Goal: Task Accomplishment & Management: Manage account settings

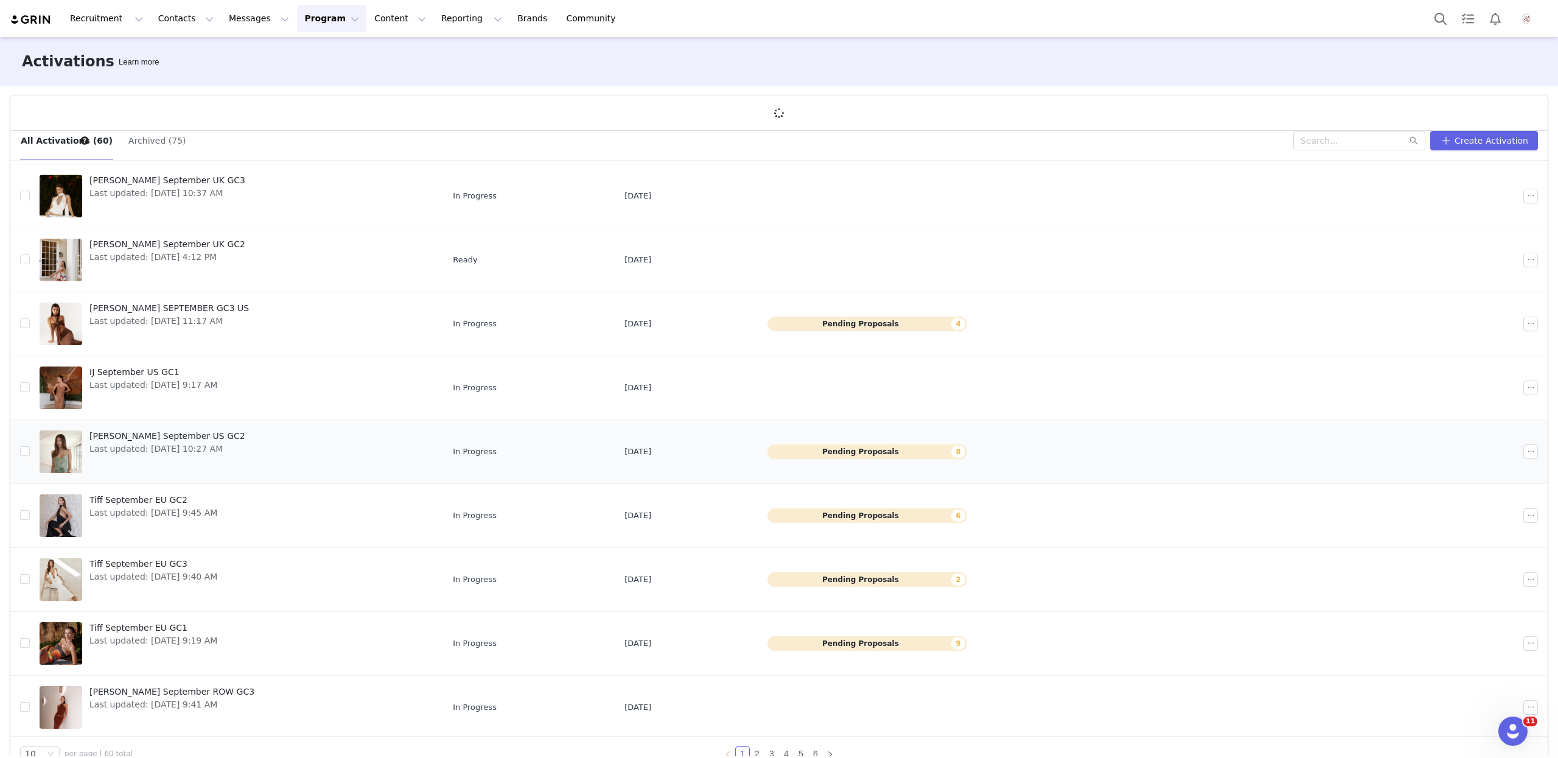
scroll to position [44, 0]
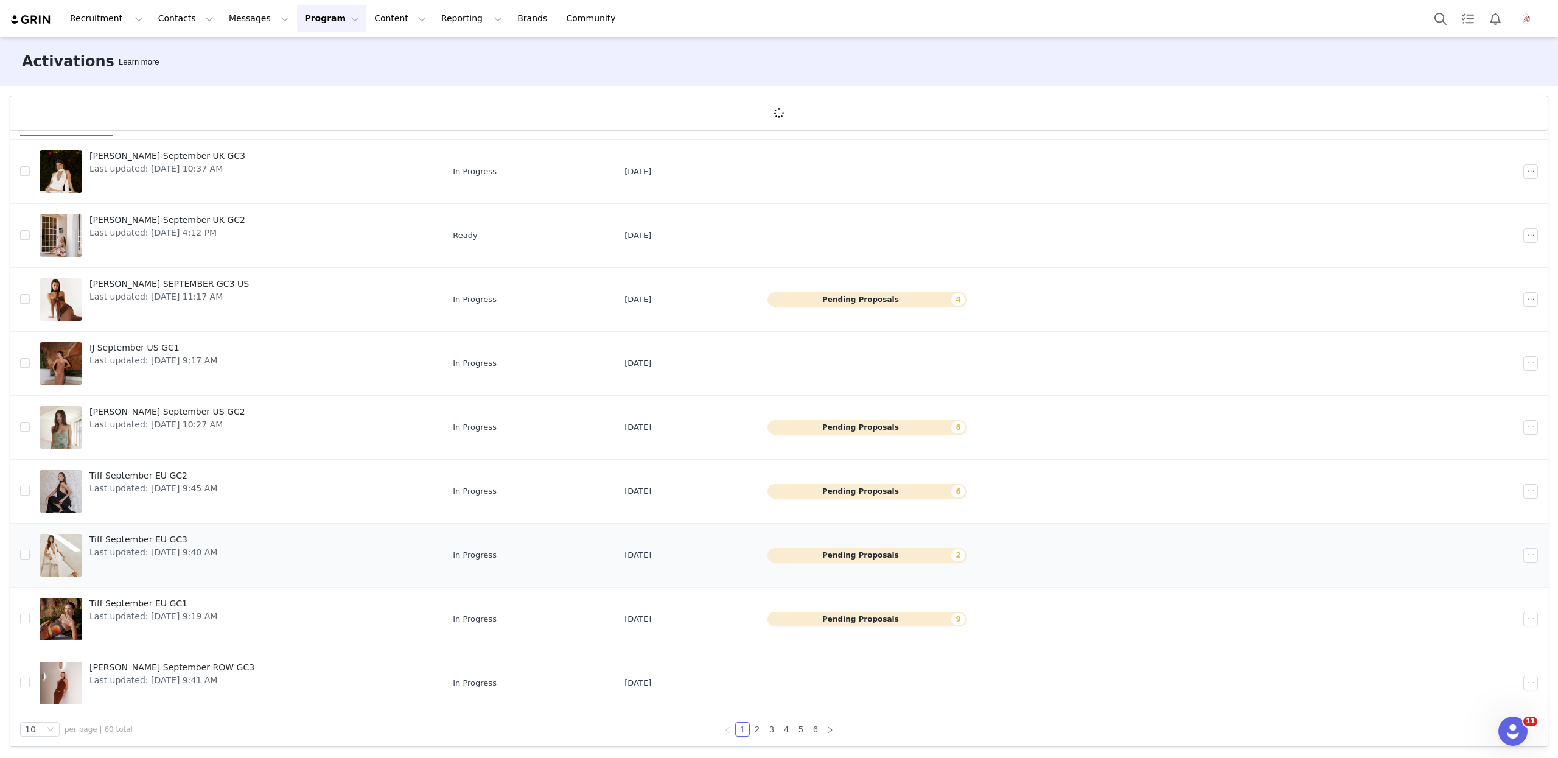
click at [142, 546] on span "Last updated: [DATE] 9:40 AM" at bounding box center [153, 552] width 128 height 13
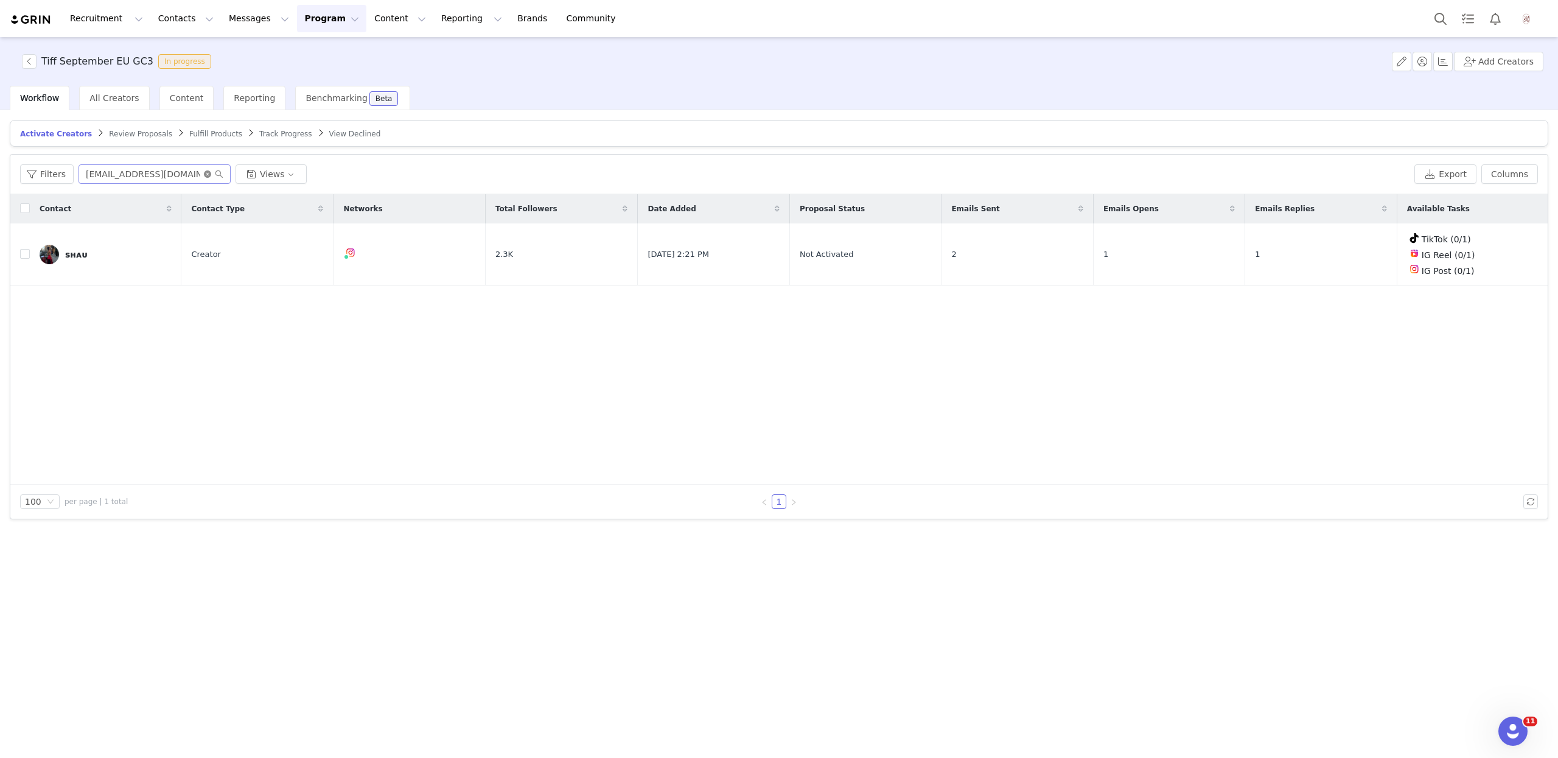
click at [205, 175] on icon "icon: close-circle" at bounding box center [207, 173] width 7 height 7
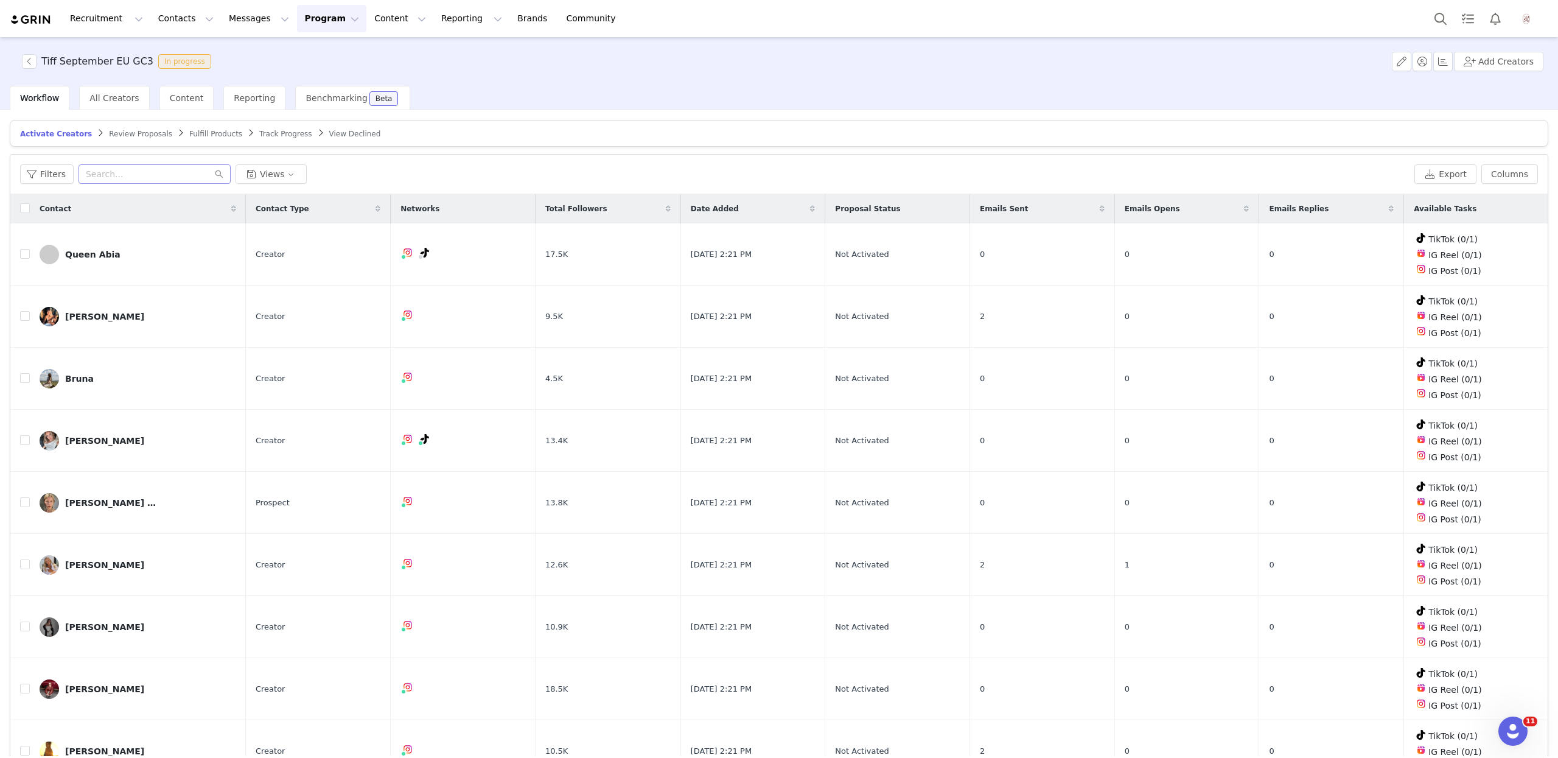
click at [1104, 206] on icon at bounding box center [1102, 208] width 5 height 7
click at [1106, 207] on span at bounding box center [1102, 208] width 15 height 15
click at [23, 209] on input "checkbox" at bounding box center [25, 208] width 10 height 10
checkbox input "true"
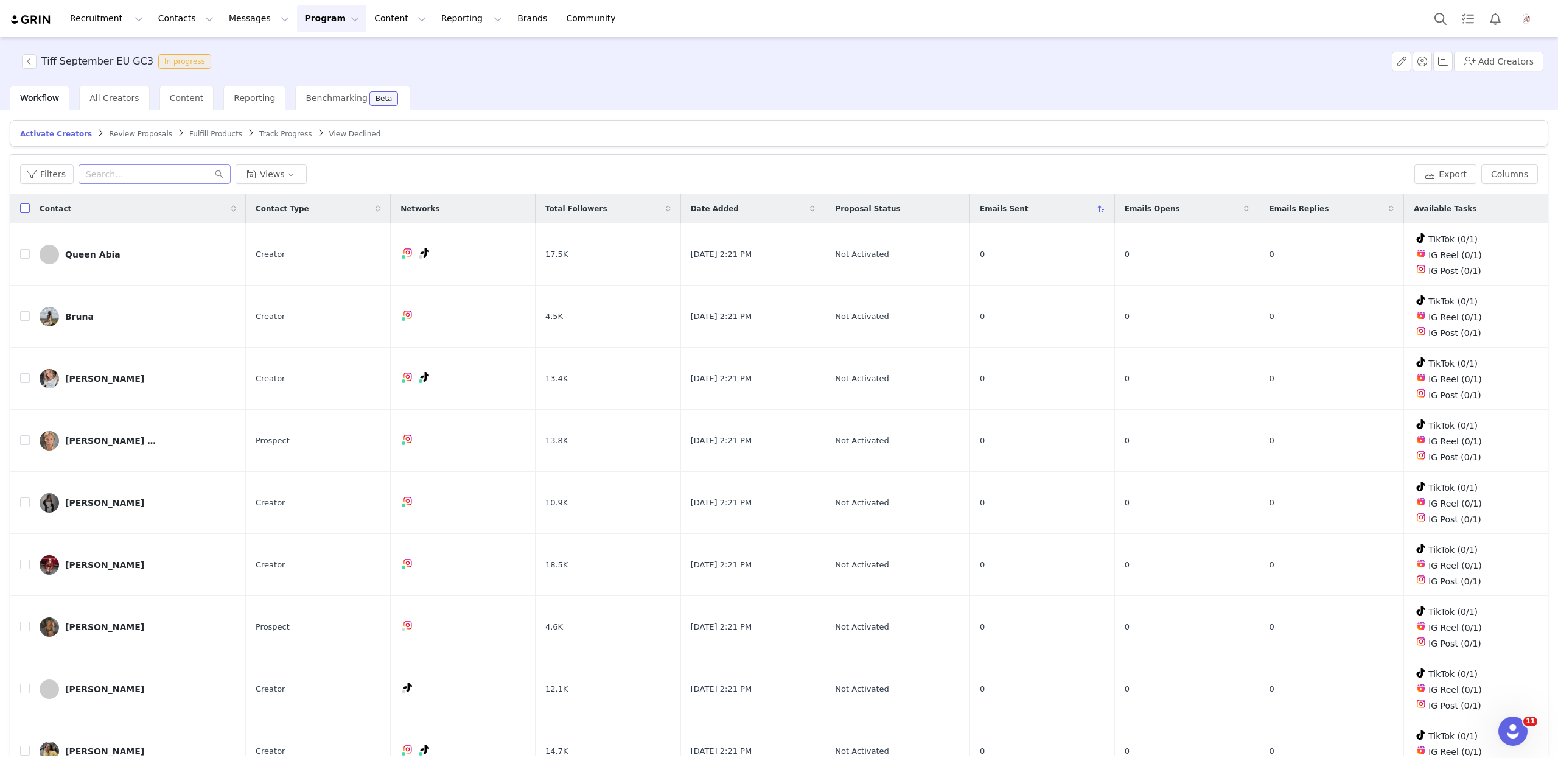
checkbox input "true"
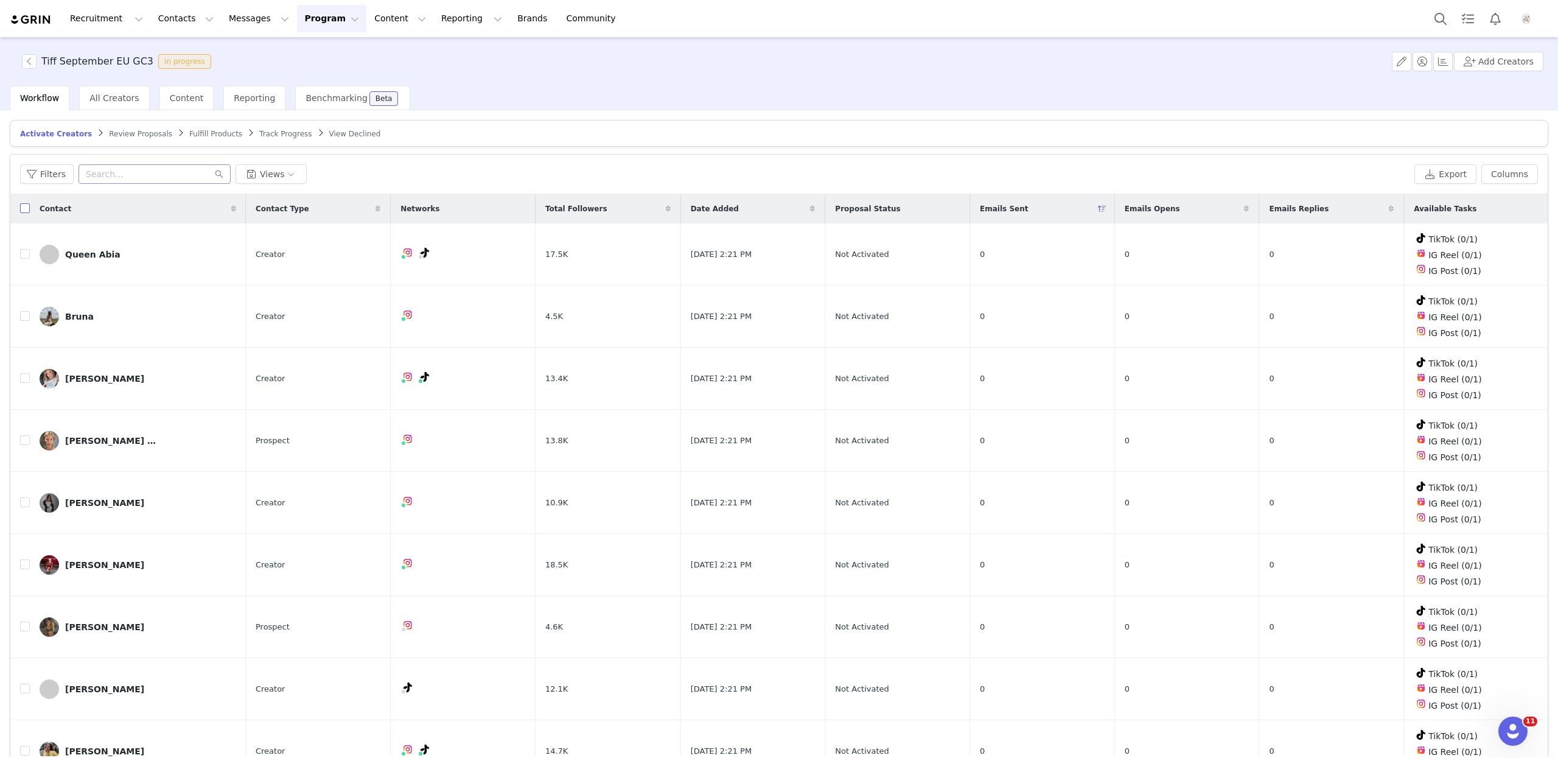
checkbox input "true"
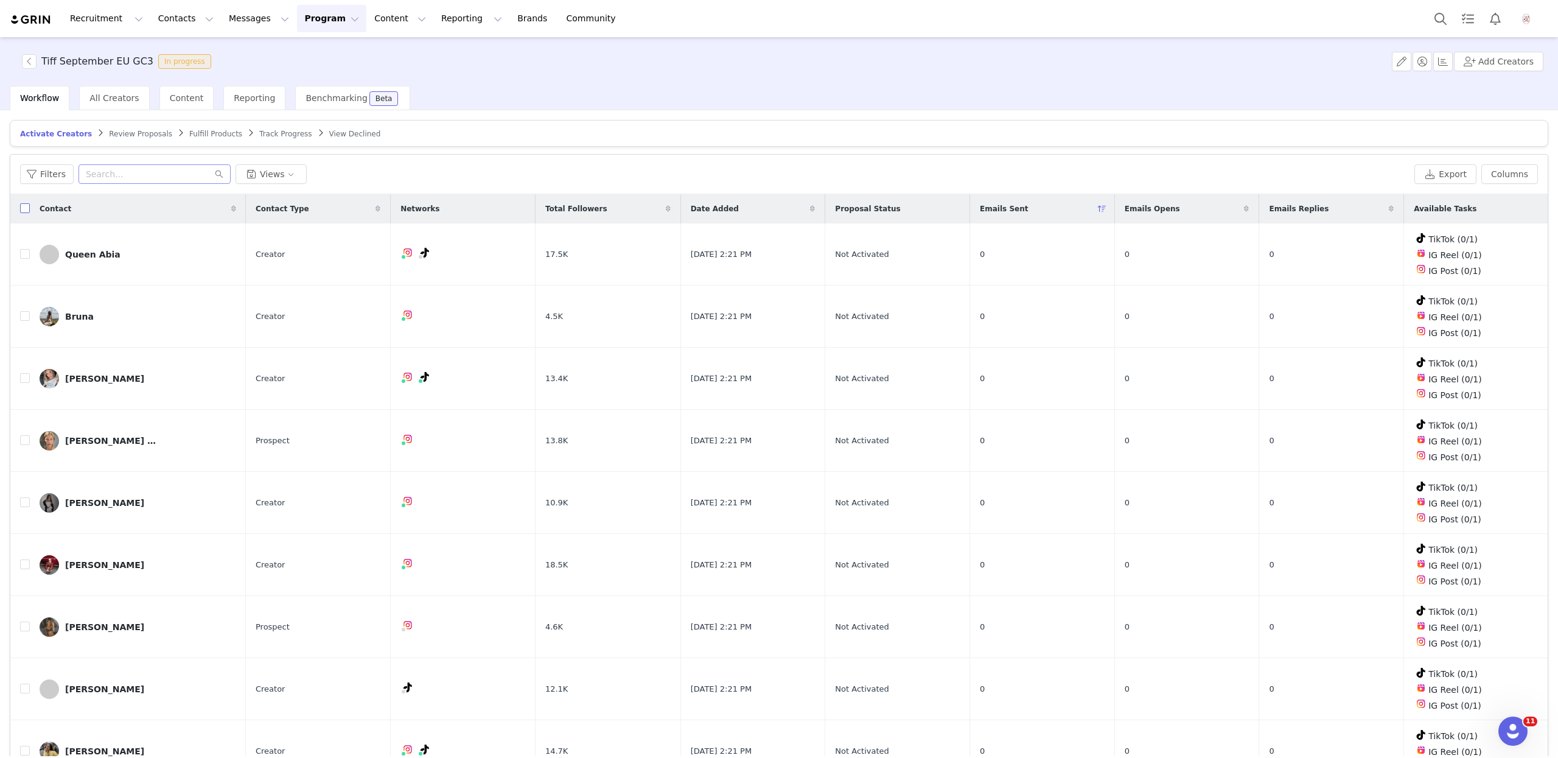
checkbox input "true"
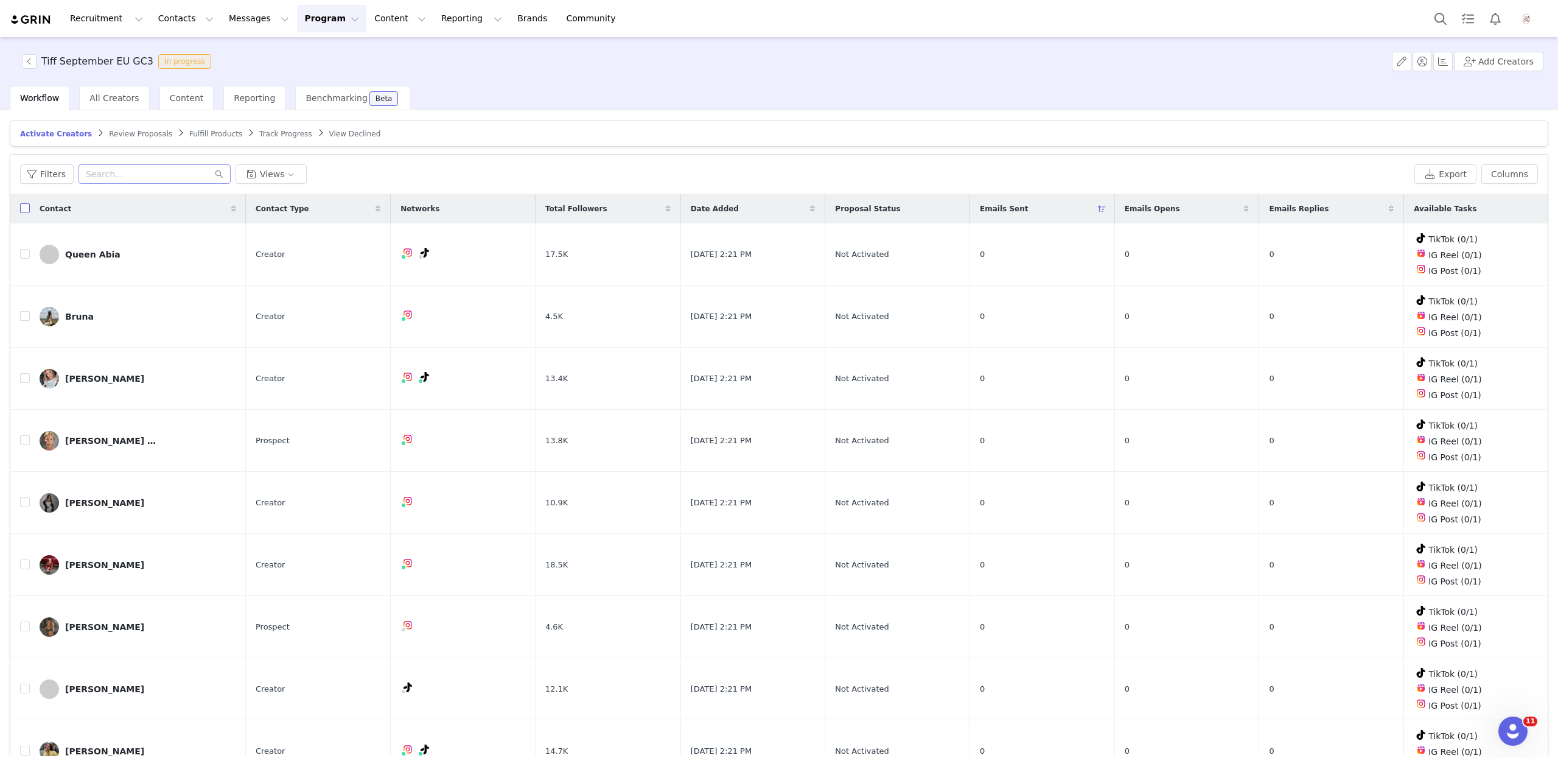
checkbox input "true"
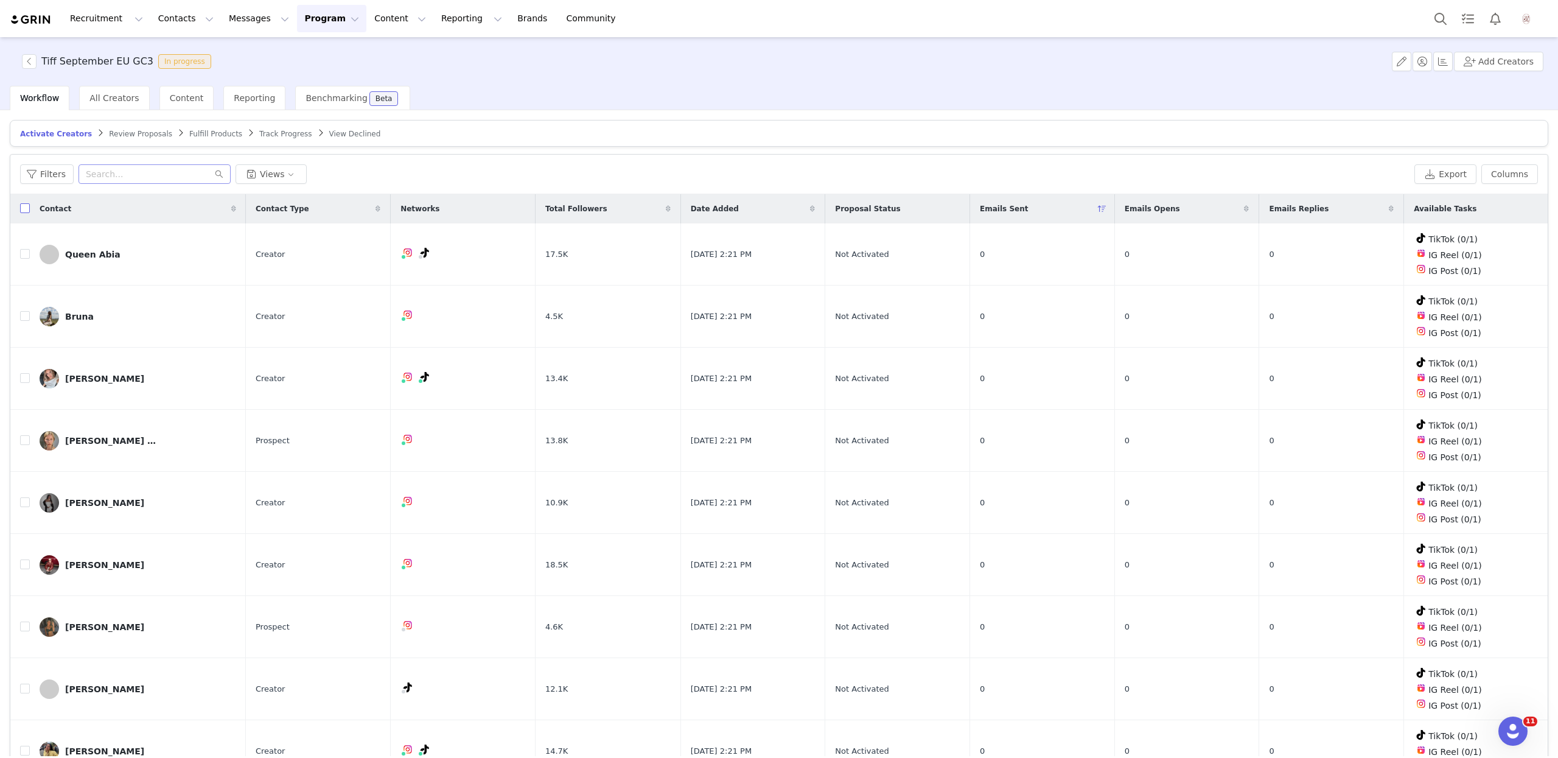
checkbox input "true"
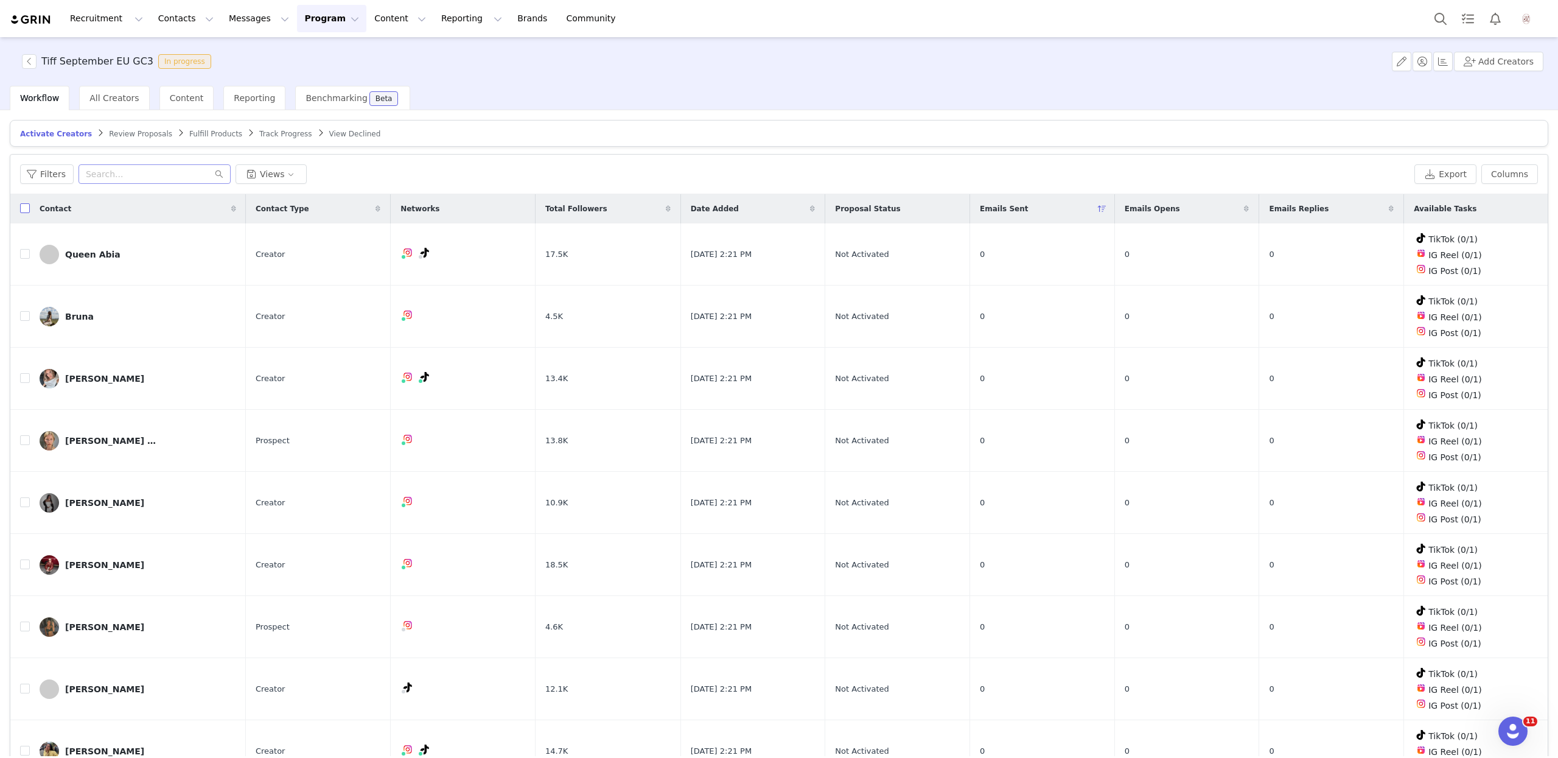
checkbox input "true"
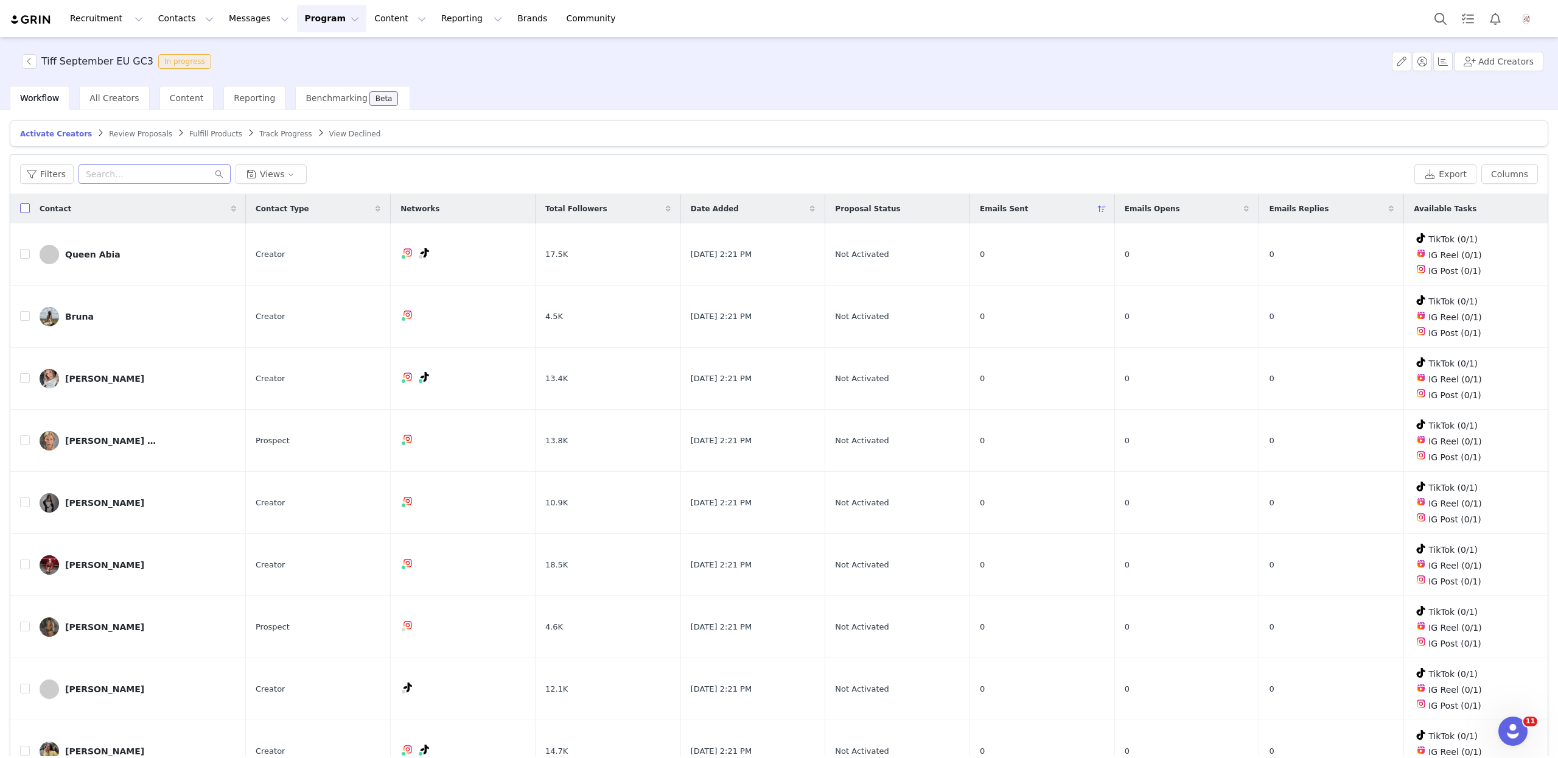
checkbox input "true"
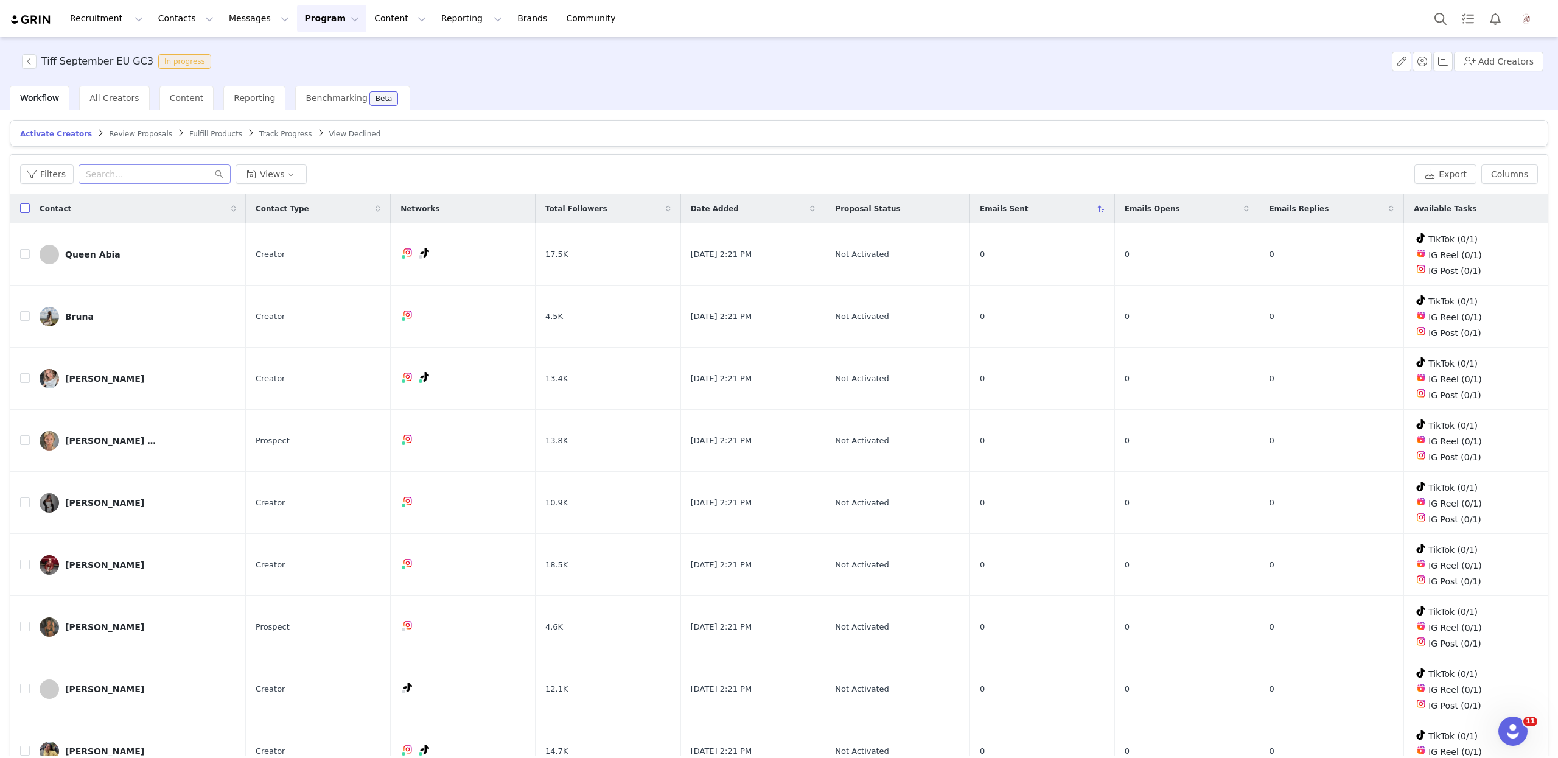
checkbox input "true"
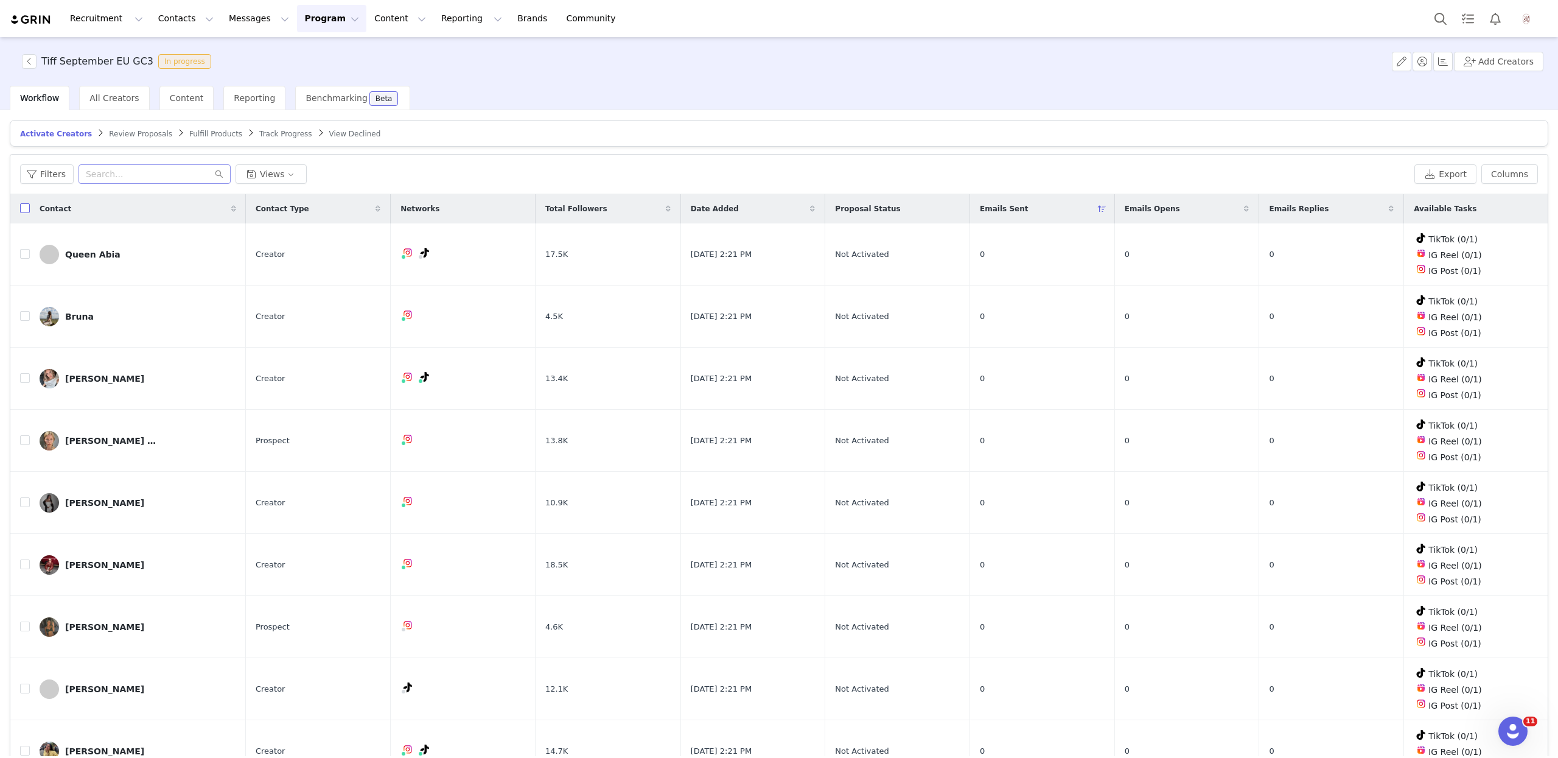
checkbox input "true"
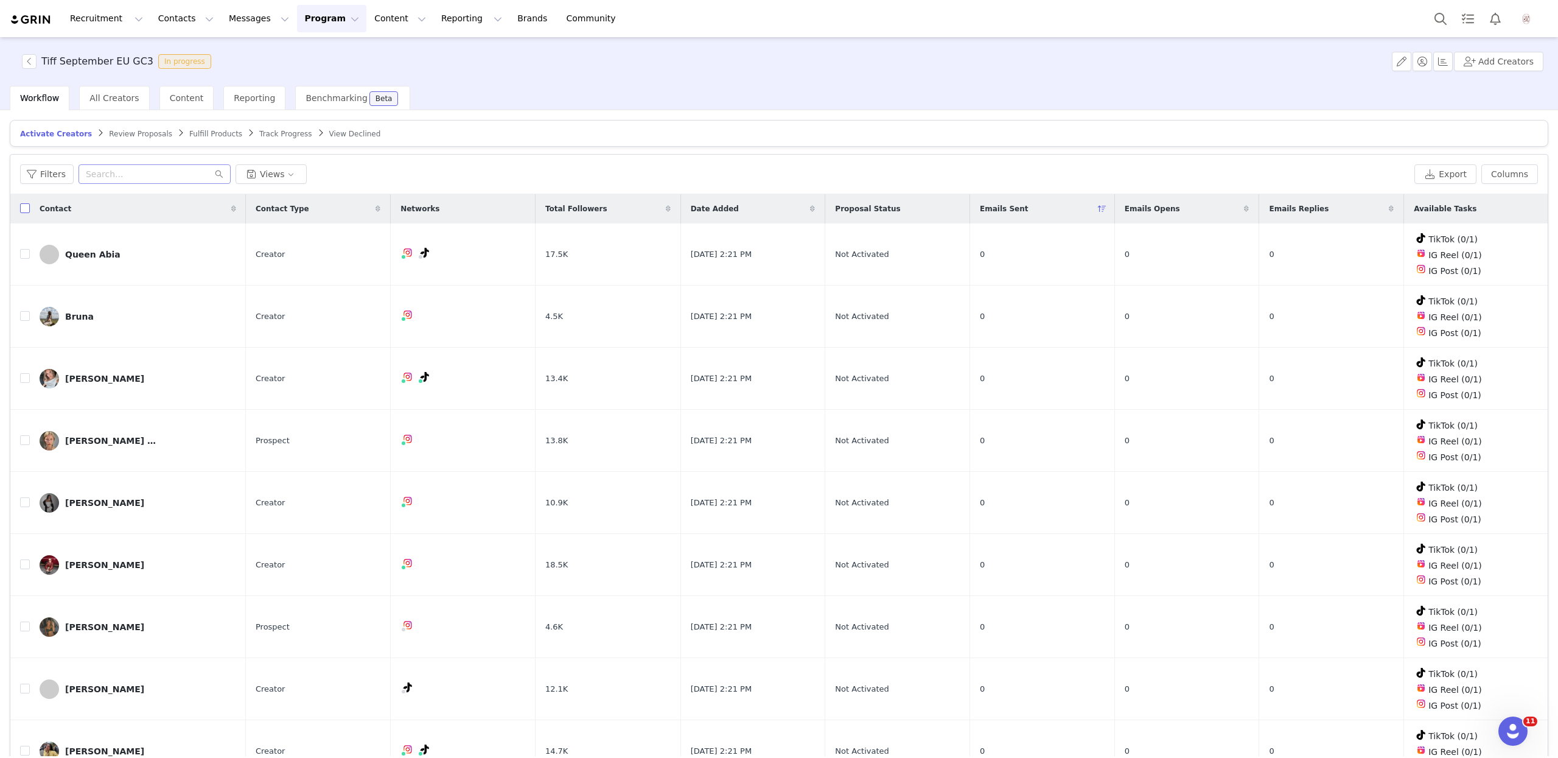
checkbox input "true"
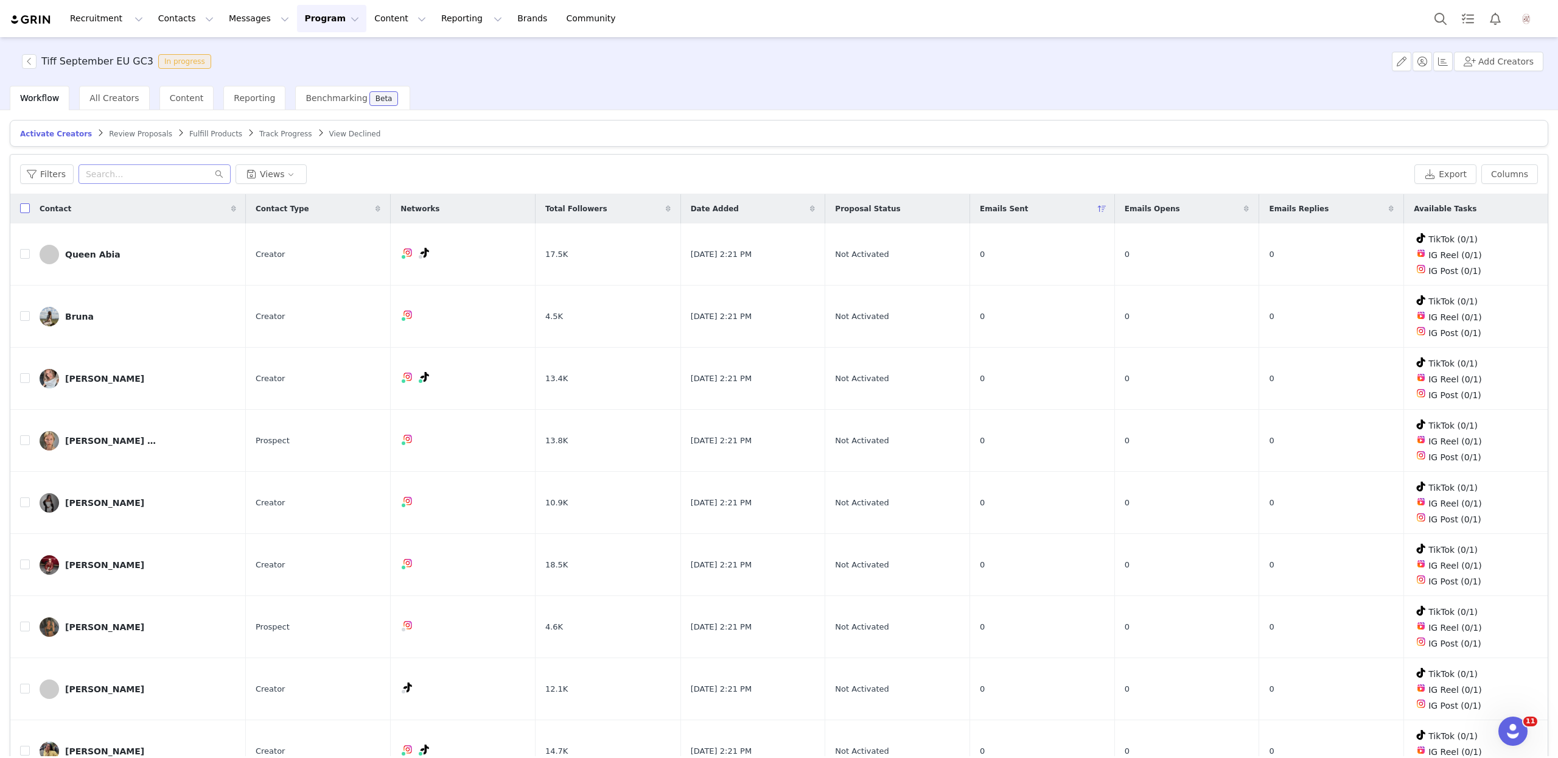
checkbox input "true"
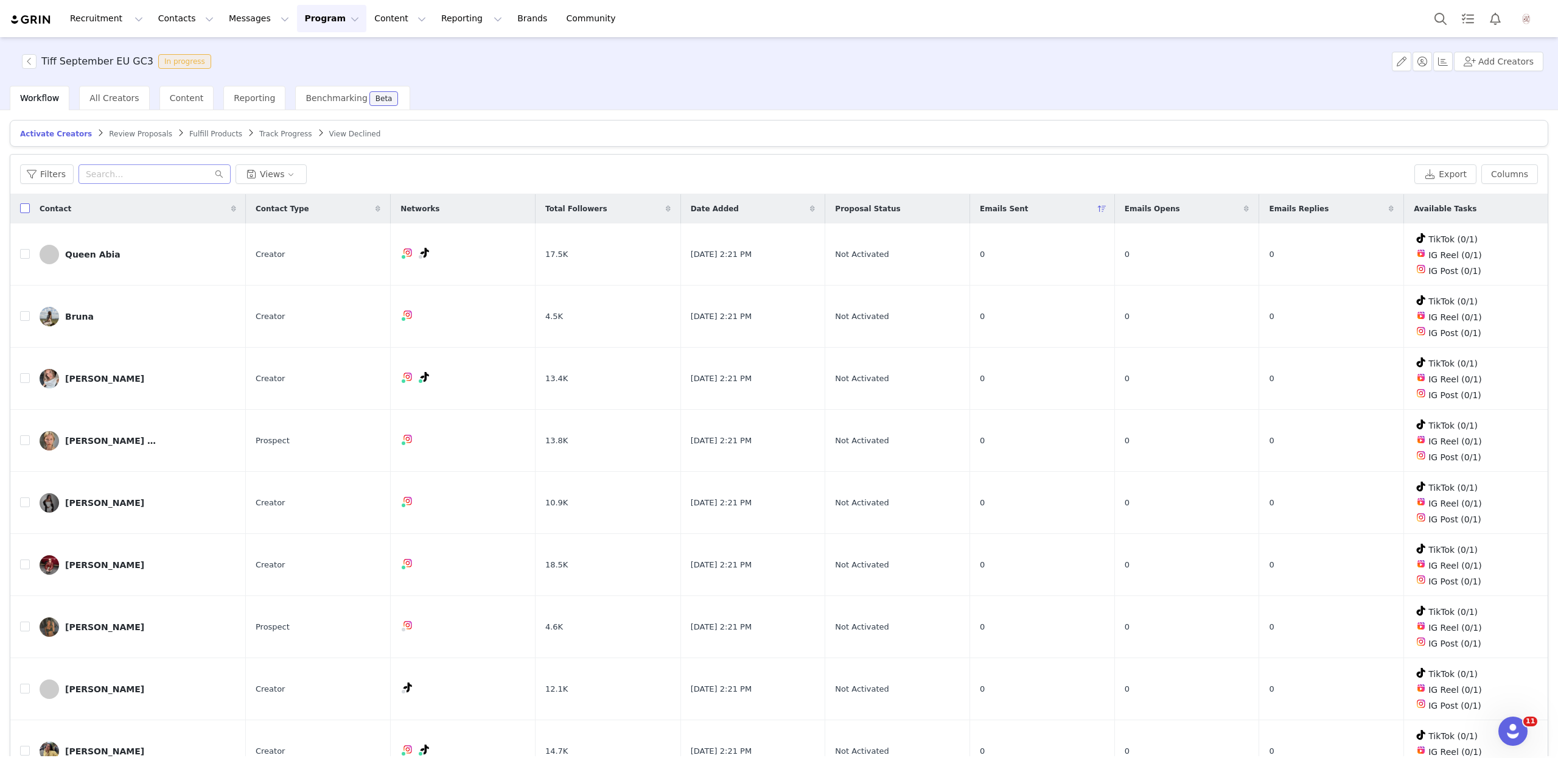
checkbox input "true"
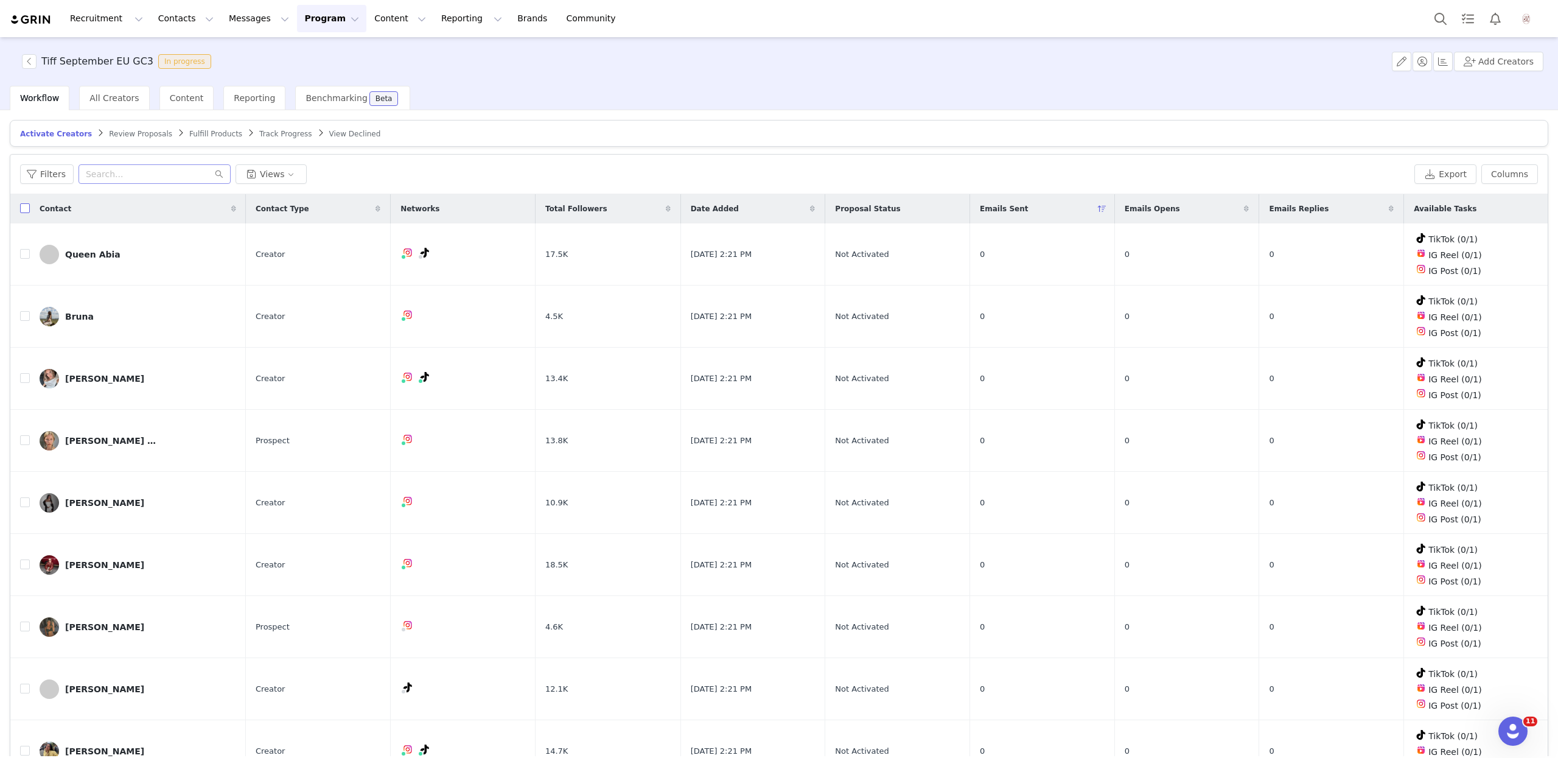
checkbox input "true"
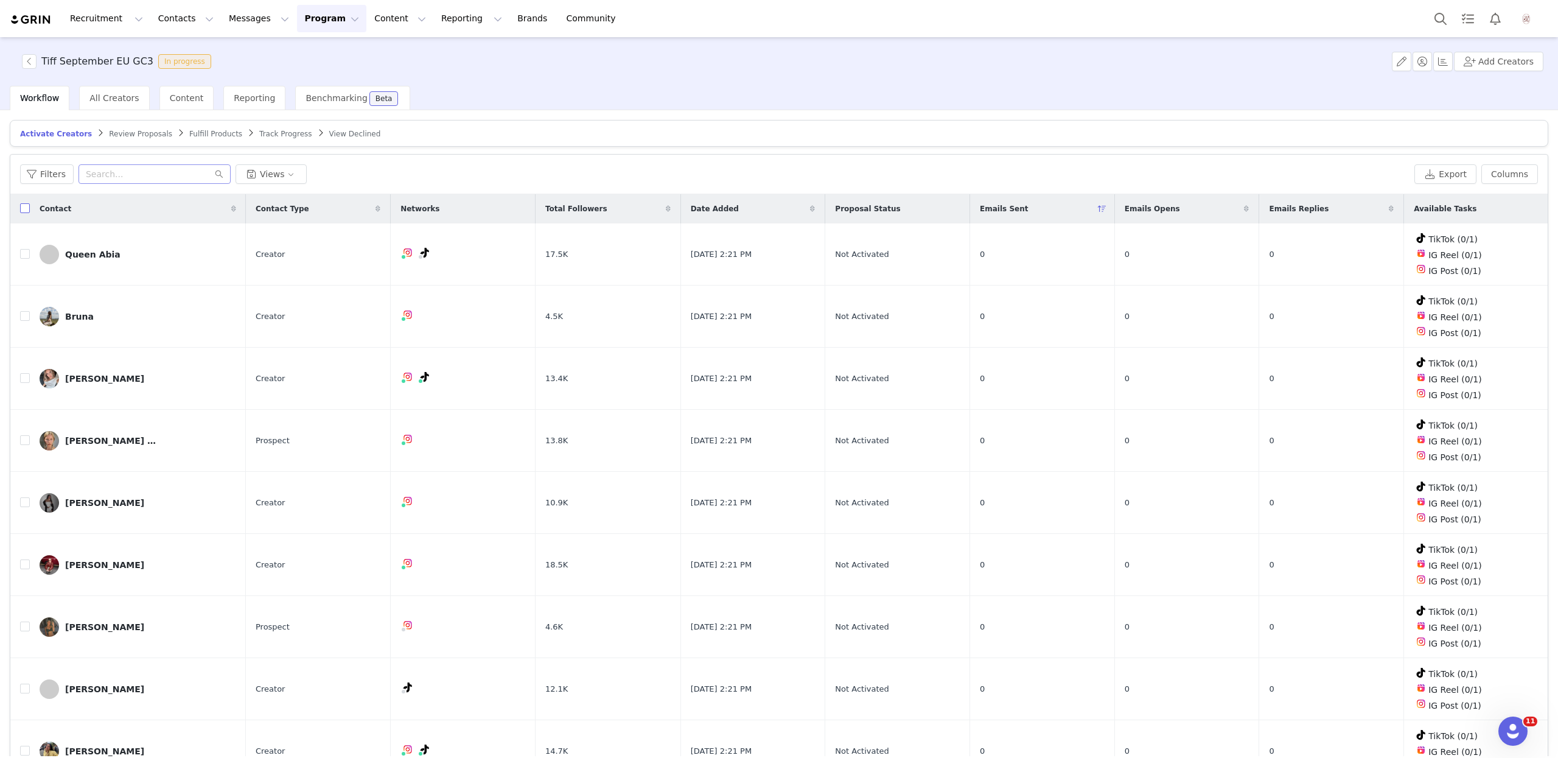
checkbox input "true"
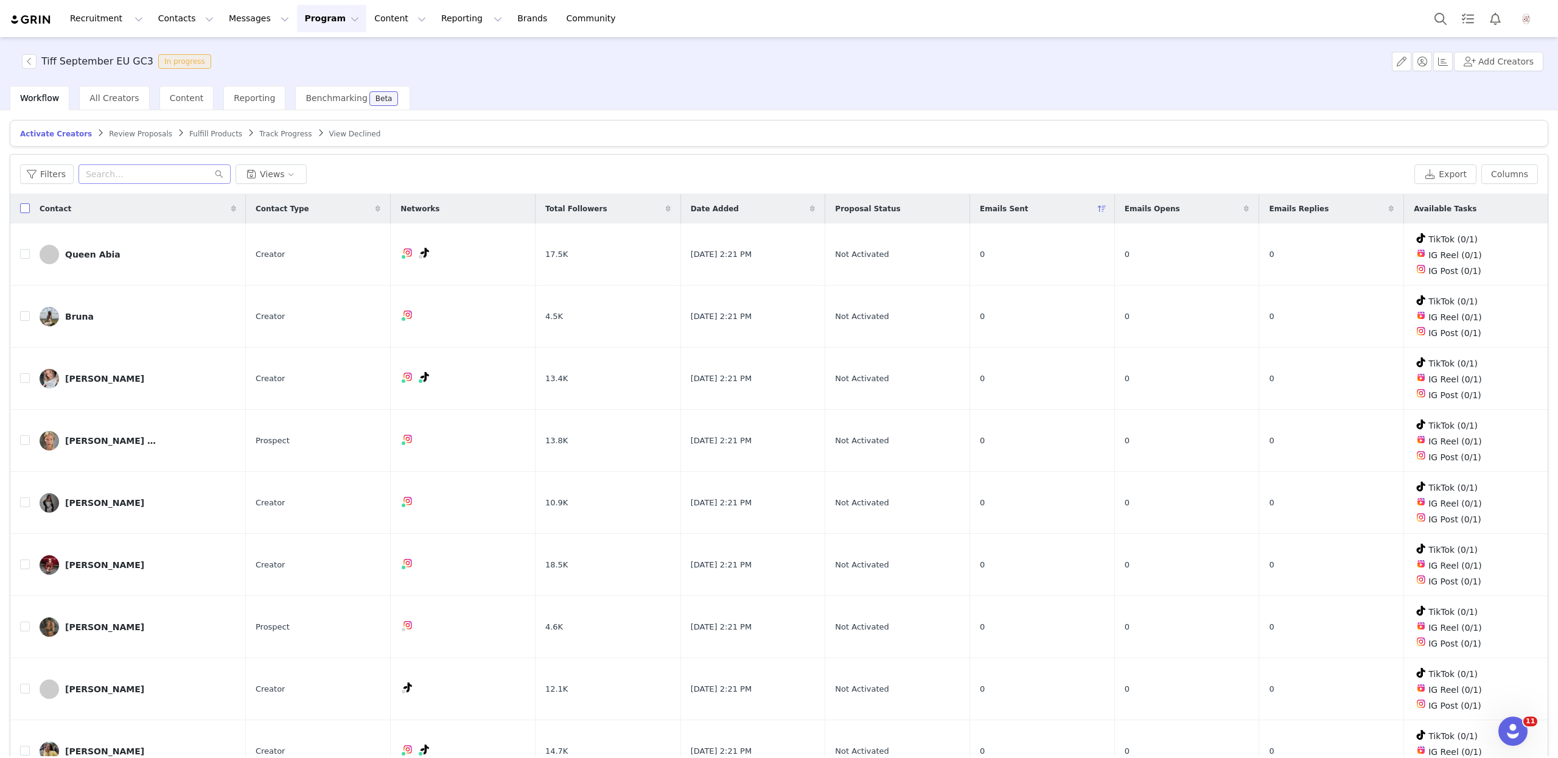
checkbox input "true"
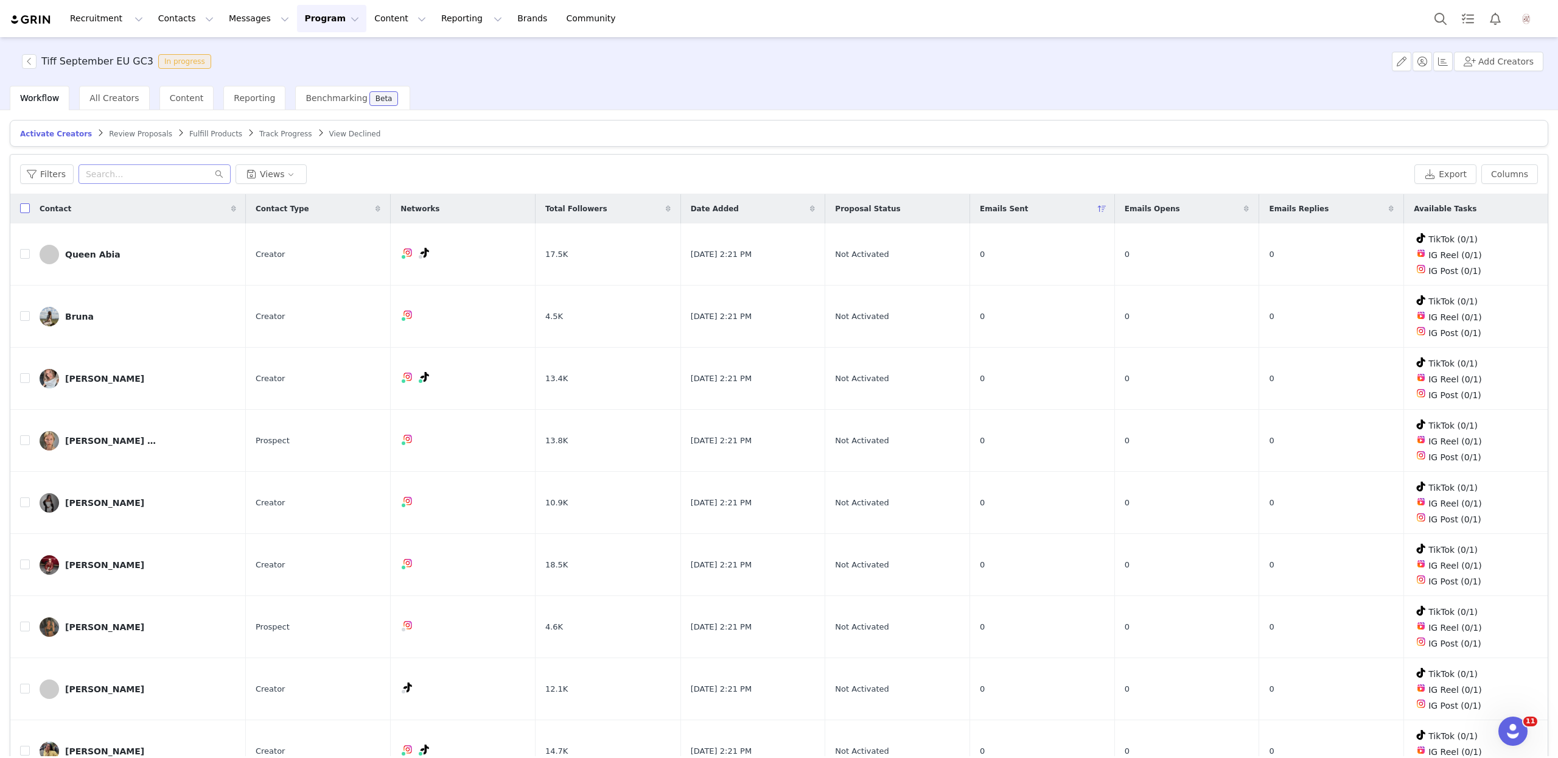
checkbox input "true"
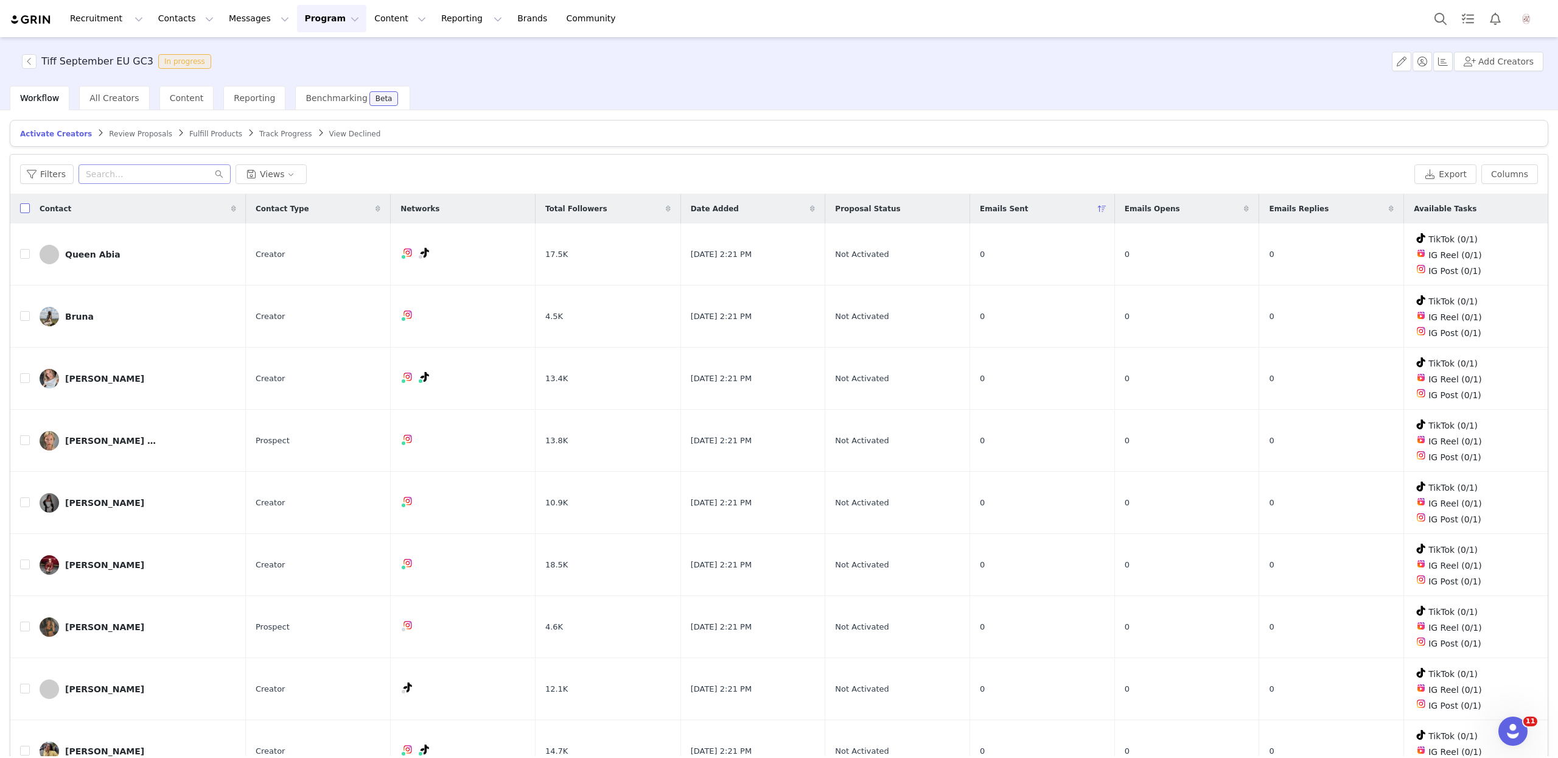
checkbox input "true"
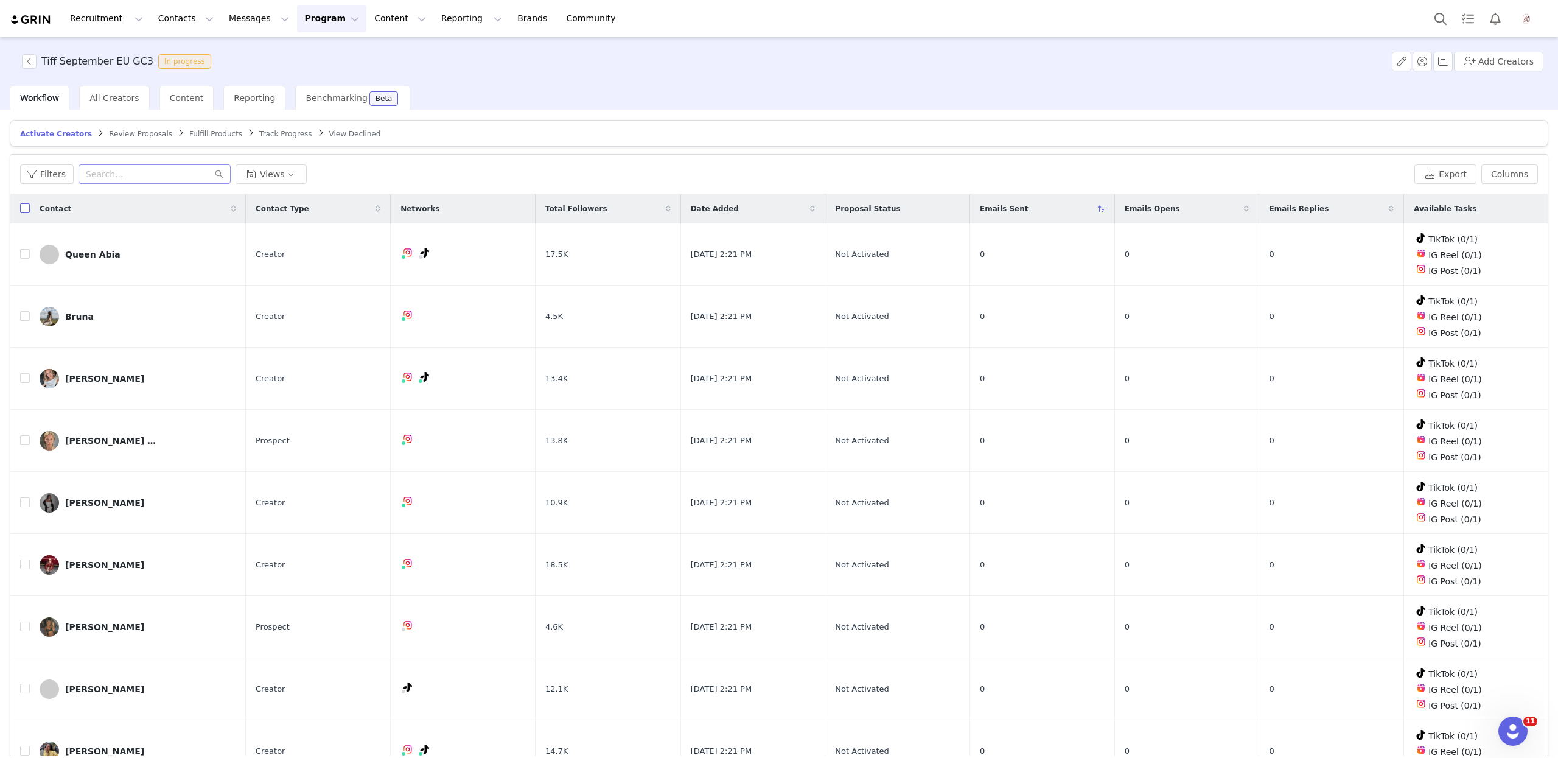
checkbox input "true"
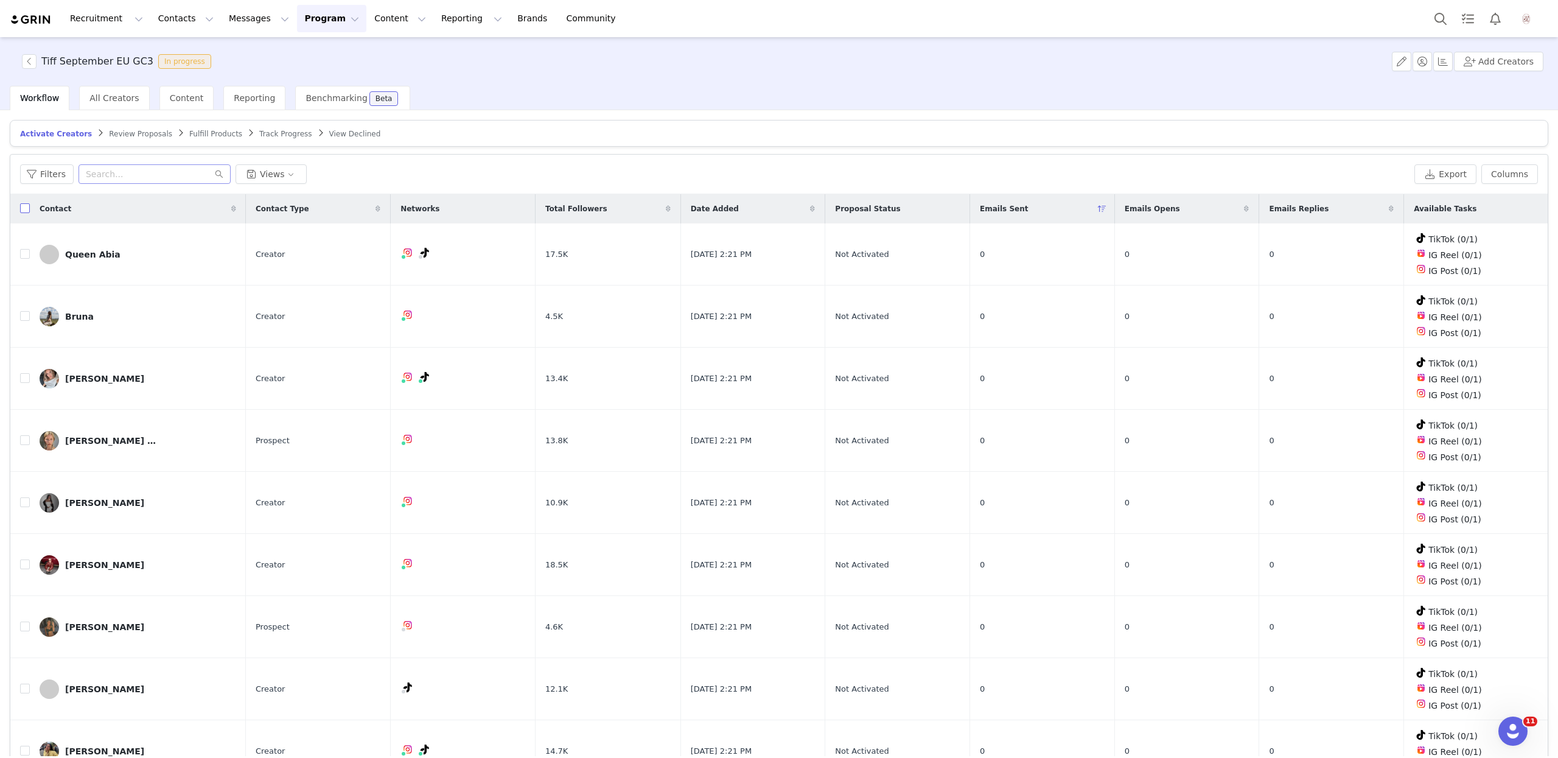
checkbox input "true"
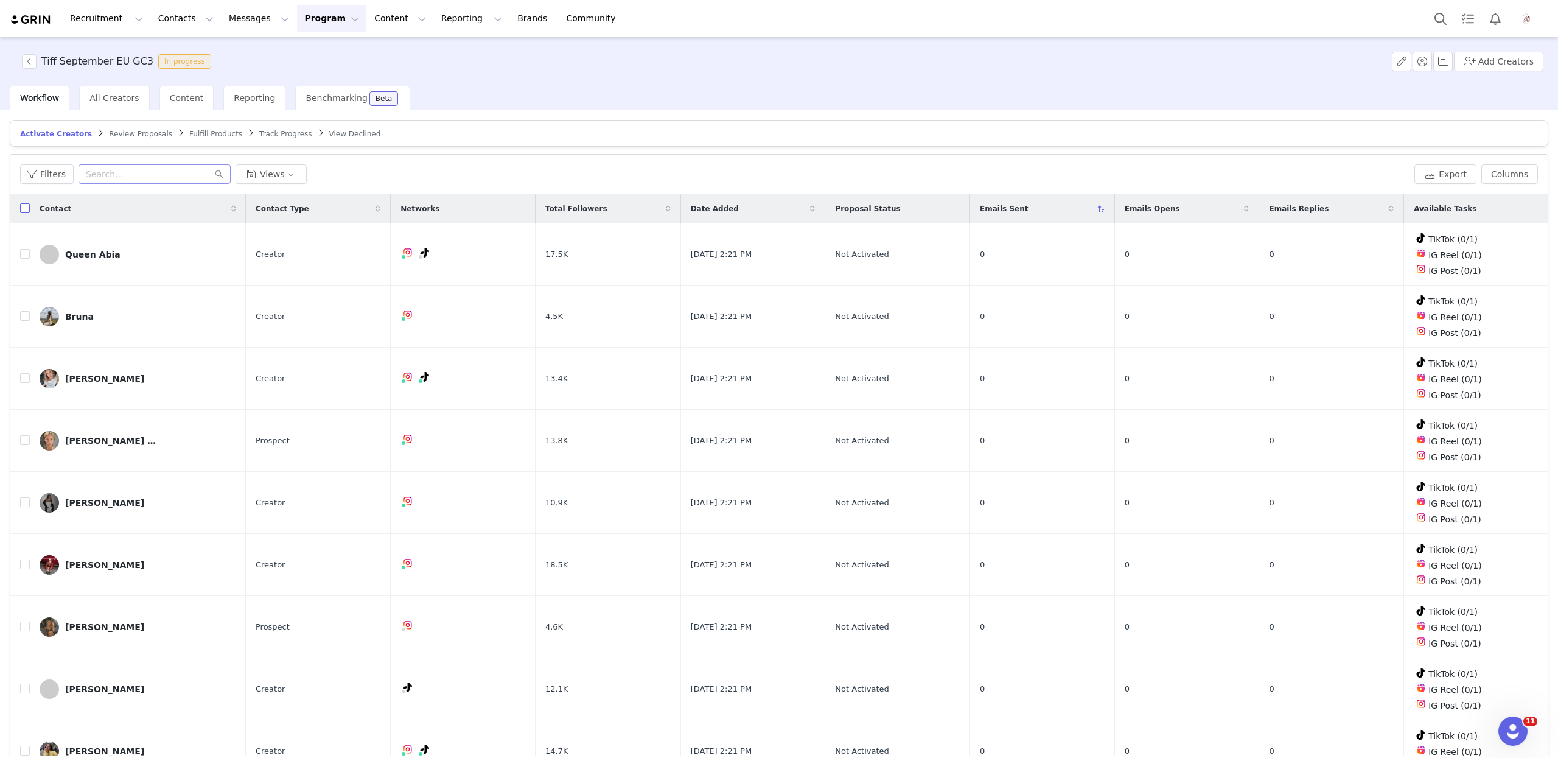
checkbox input "true"
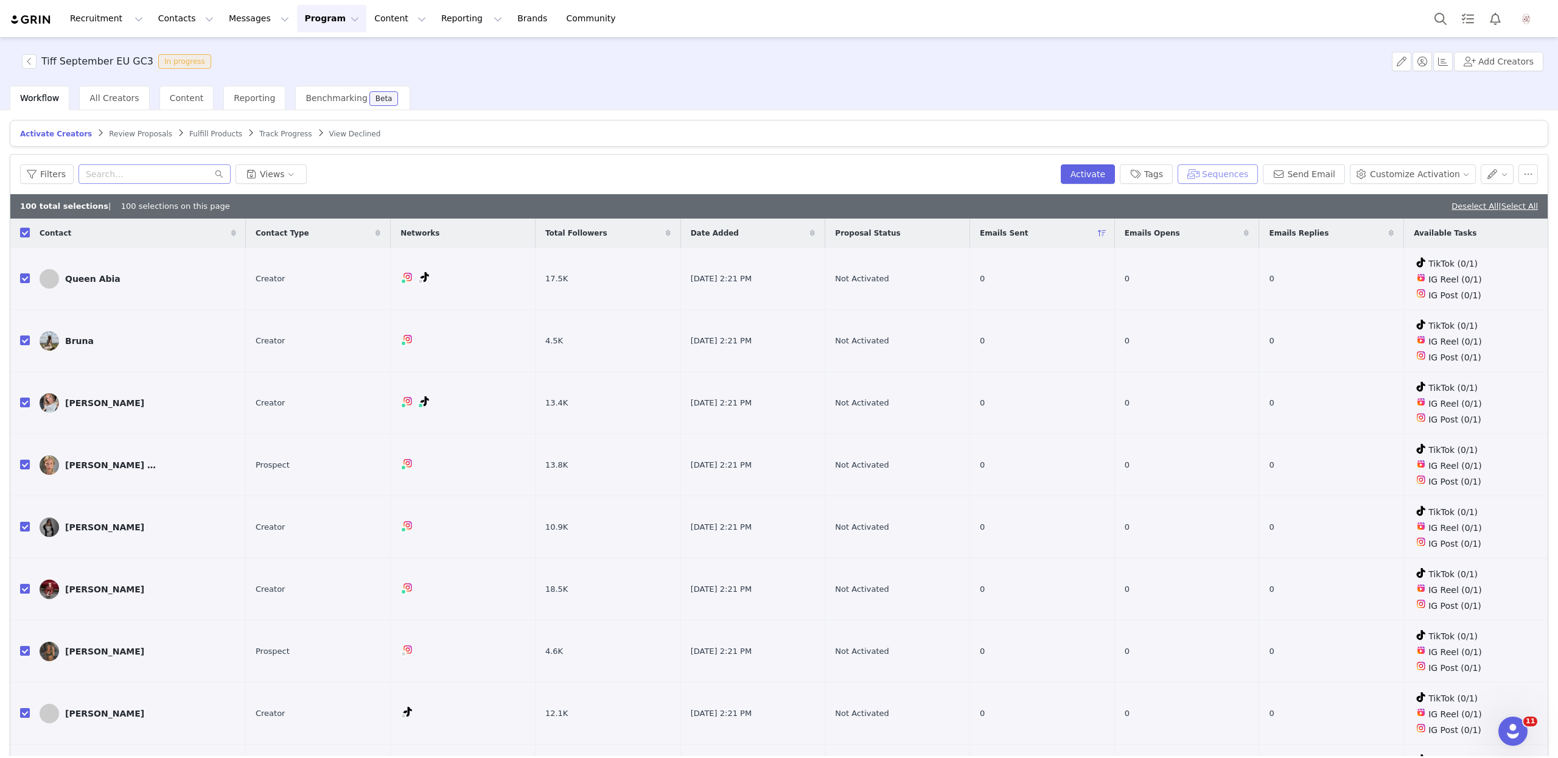
click at [1212, 179] on button "Sequences" at bounding box center [1217, 173] width 80 height 19
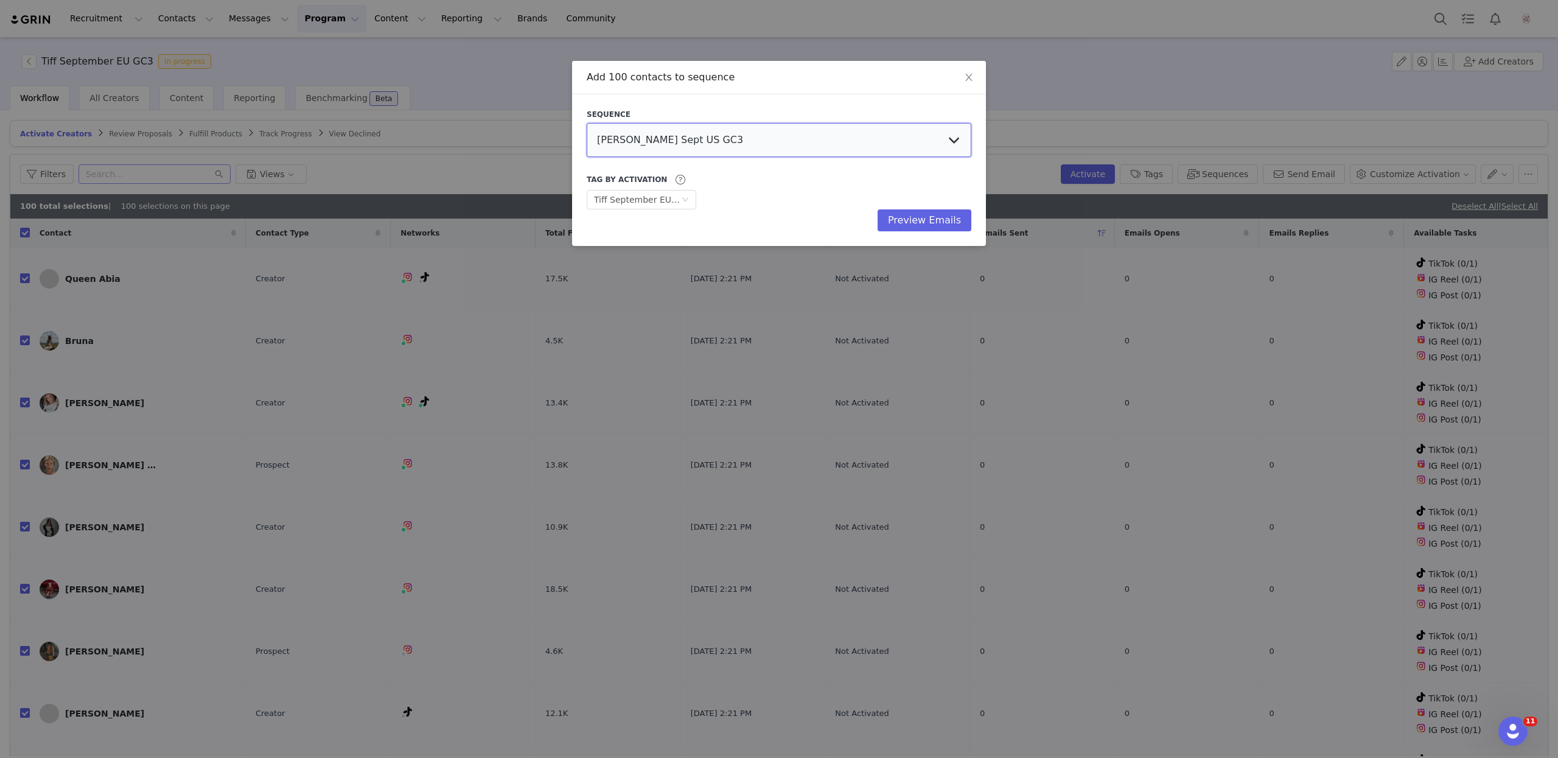
click at [731, 150] on select "[PERSON_NAME] Sept US GC3 Talia Sept AU GC1 Talia Sept AU GC2 Talia Sept AU GC3…" at bounding box center [779, 140] width 385 height 34
select select "9032b7d7-ce36-4043-84c7-23db22d897fa"
click at [587, 123] on select "[PERSON_NAME] Sept US GC3 Talia Sept AU GC1 Talia Sept AU GC2 Talia Sept AU GC3…" at bounding box center [779, 140] width 385 height 34
click at [911, 215] on button "Preview Emails" at bounding box center [924, 220] width 94 height 22
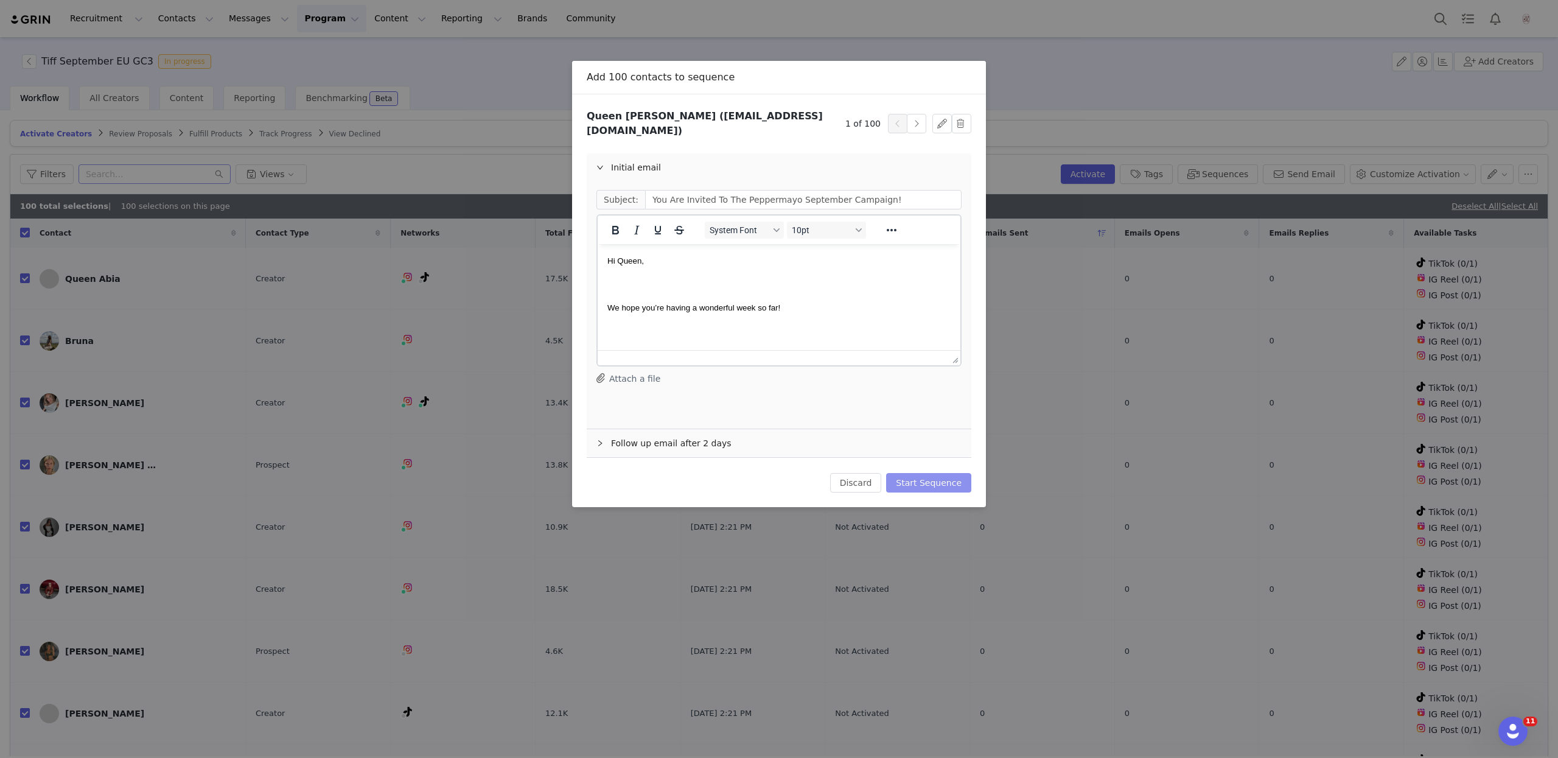
click at [930, 473] on button "Start Sequence" at bounding box center [928, 482] width 85 height 19
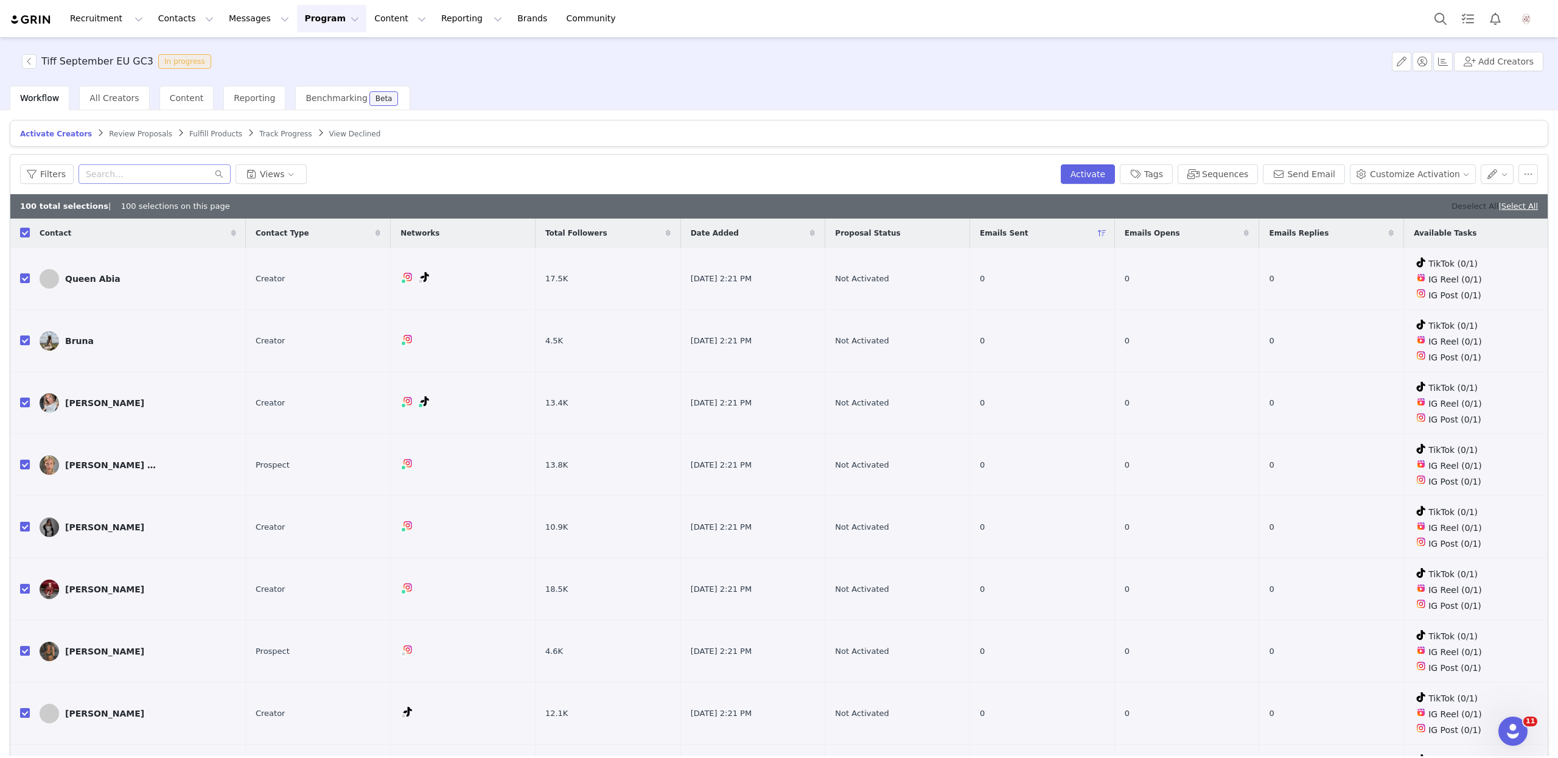
click at [1451, 205] on link "Deselect All" at bounding box center [1474, 205] width 47 height 9
checkbox input "false"
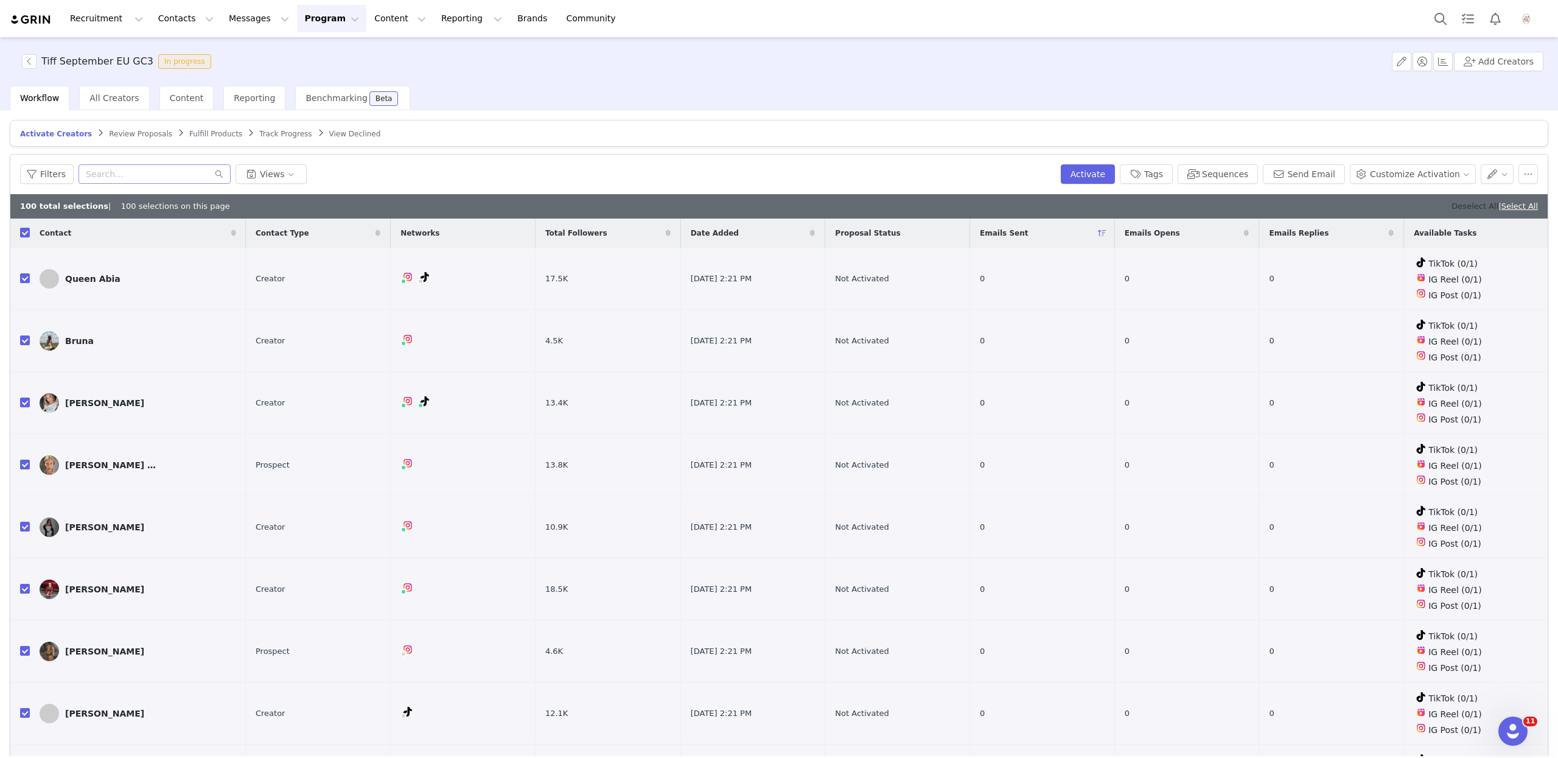
checkbox input "false"
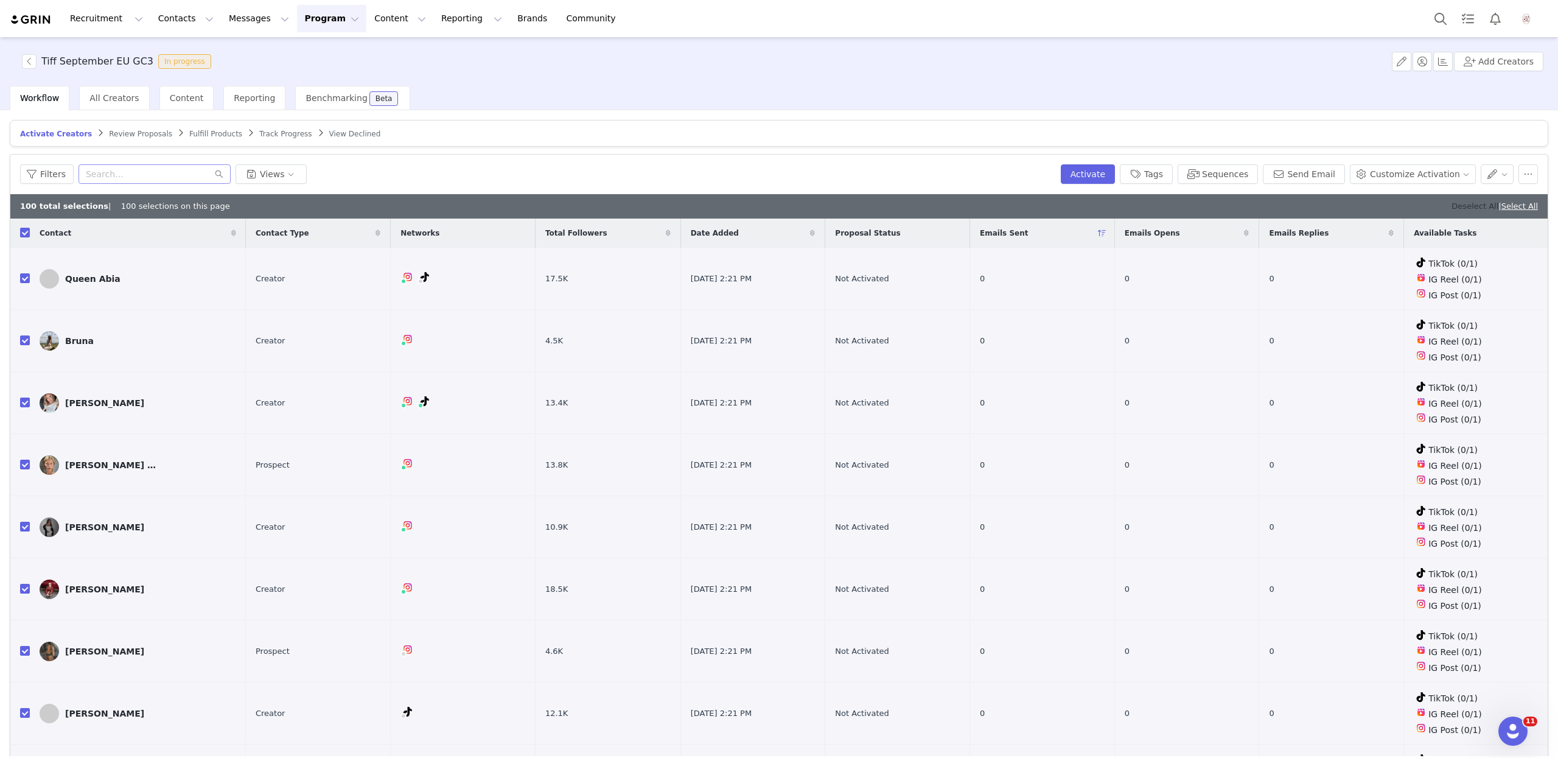
checkbox input "false"
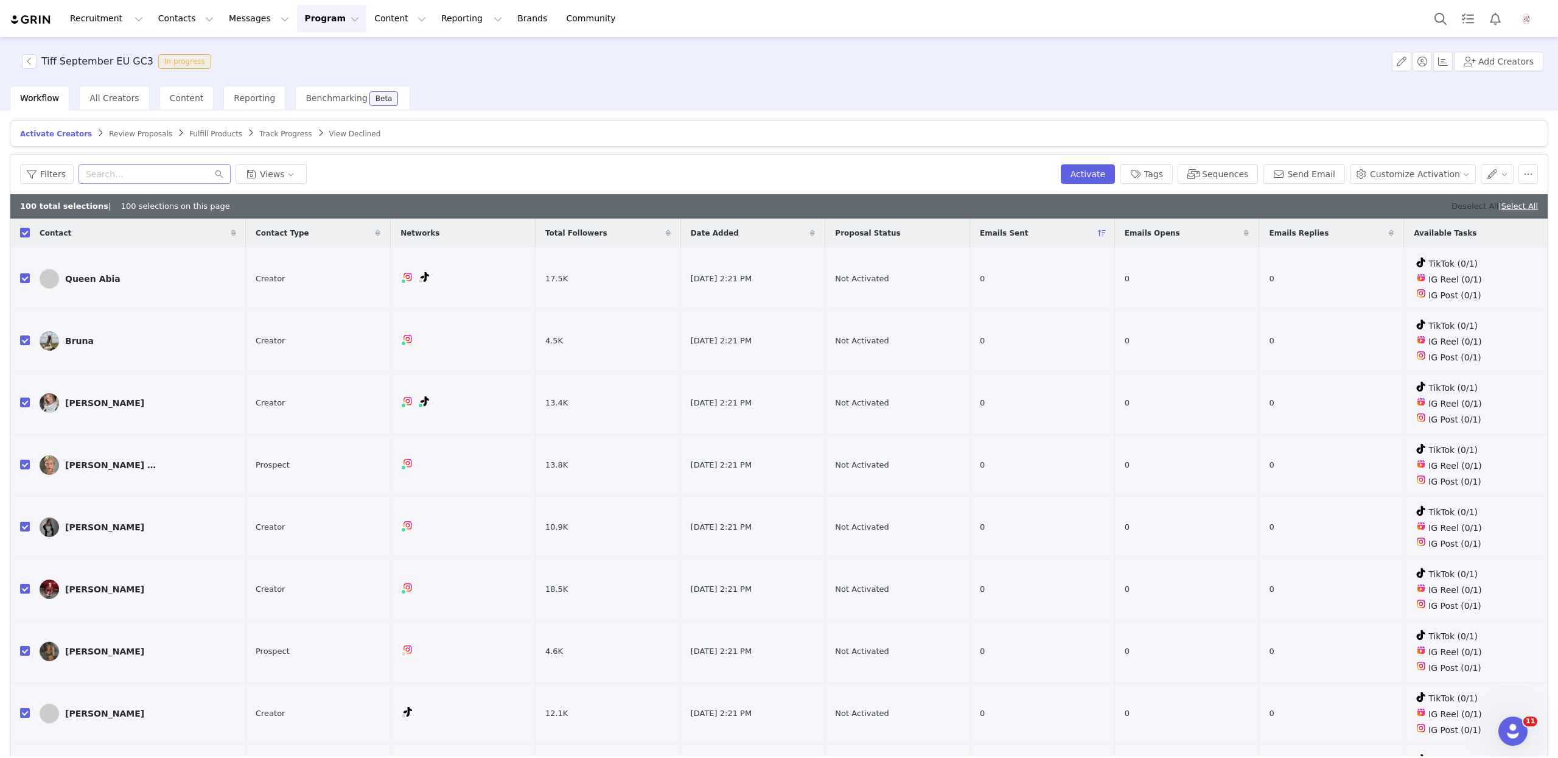
checkbox input "false"
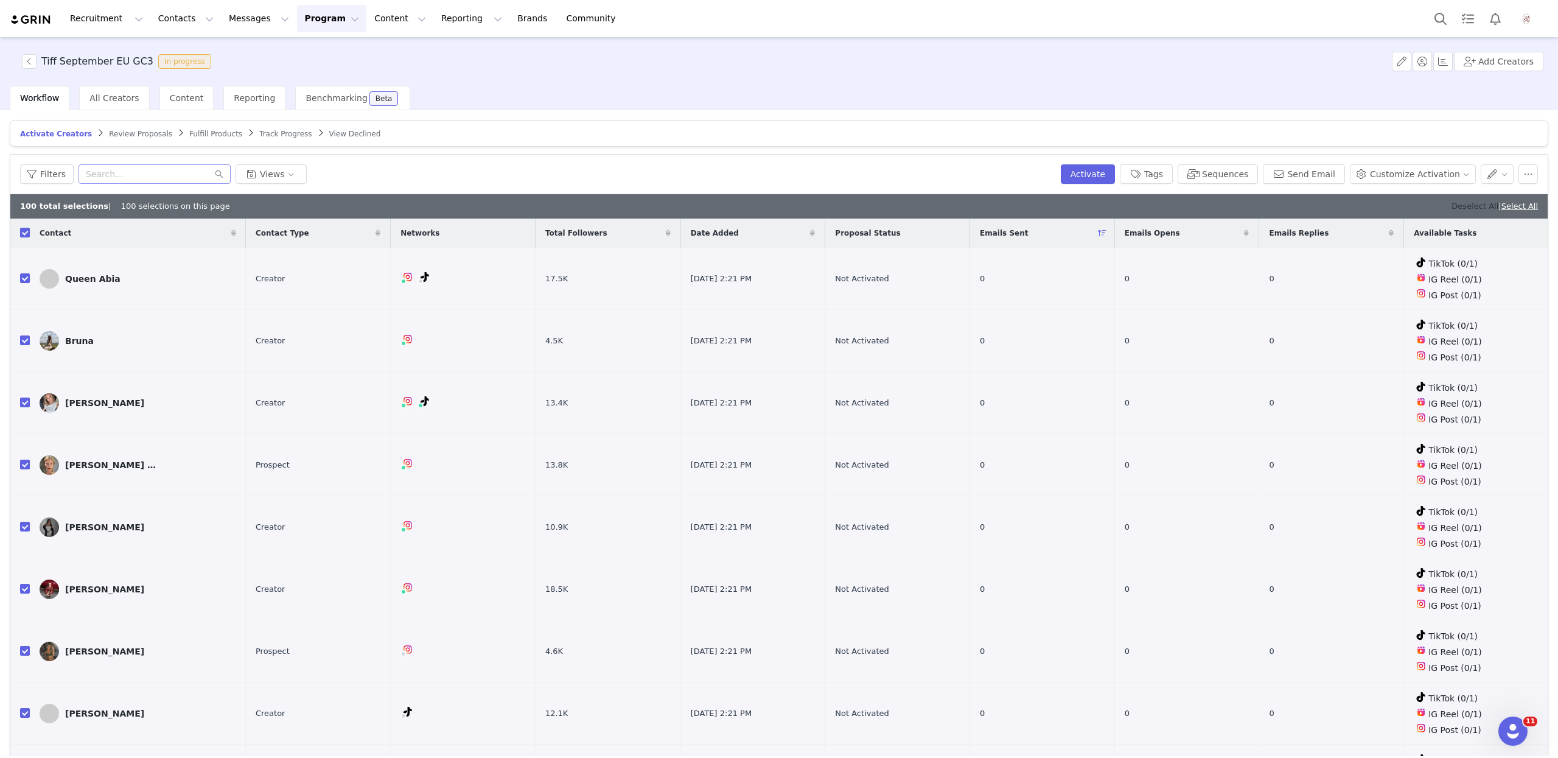
checkbox input "false"
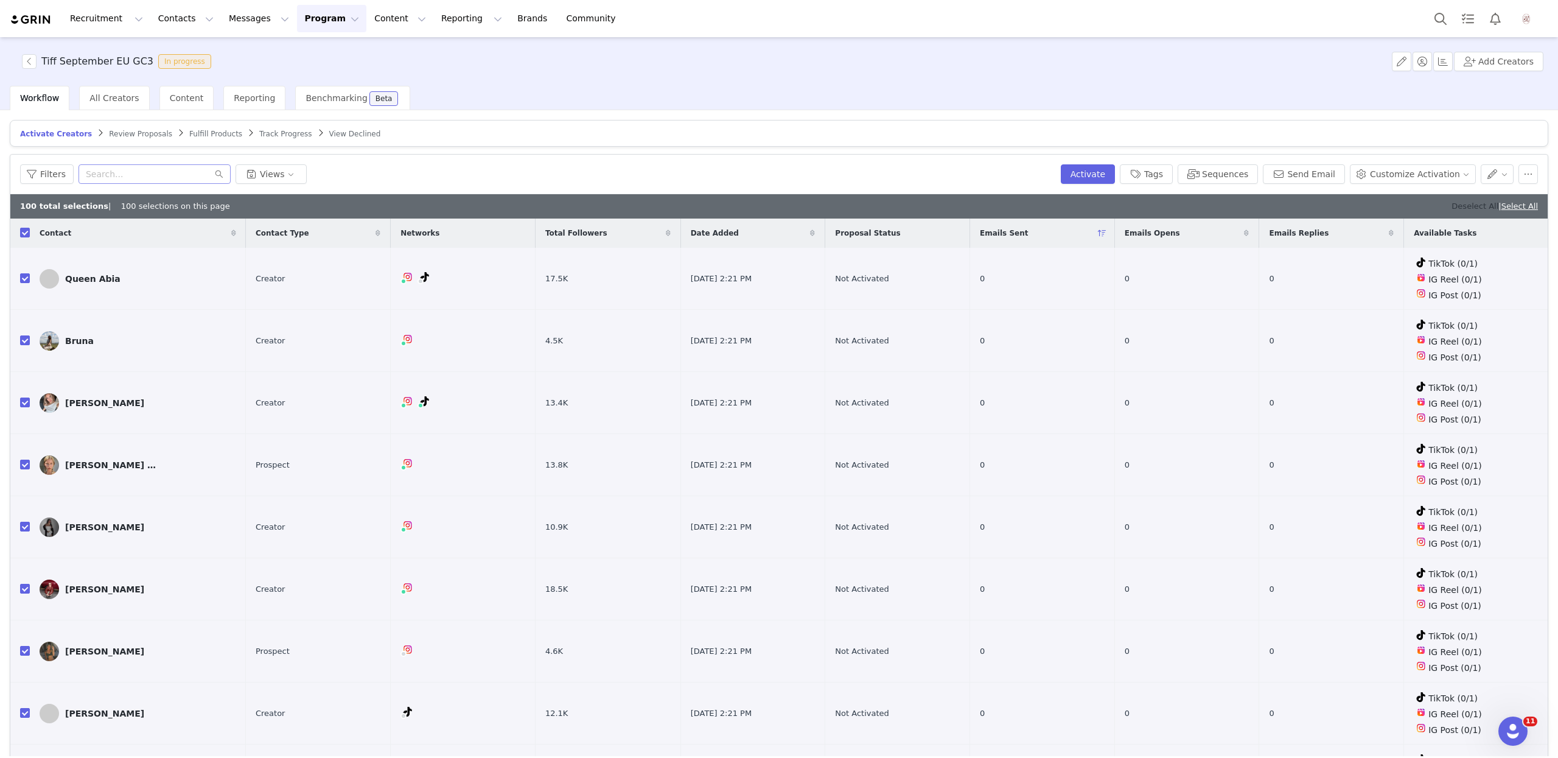
checkbox input "false"
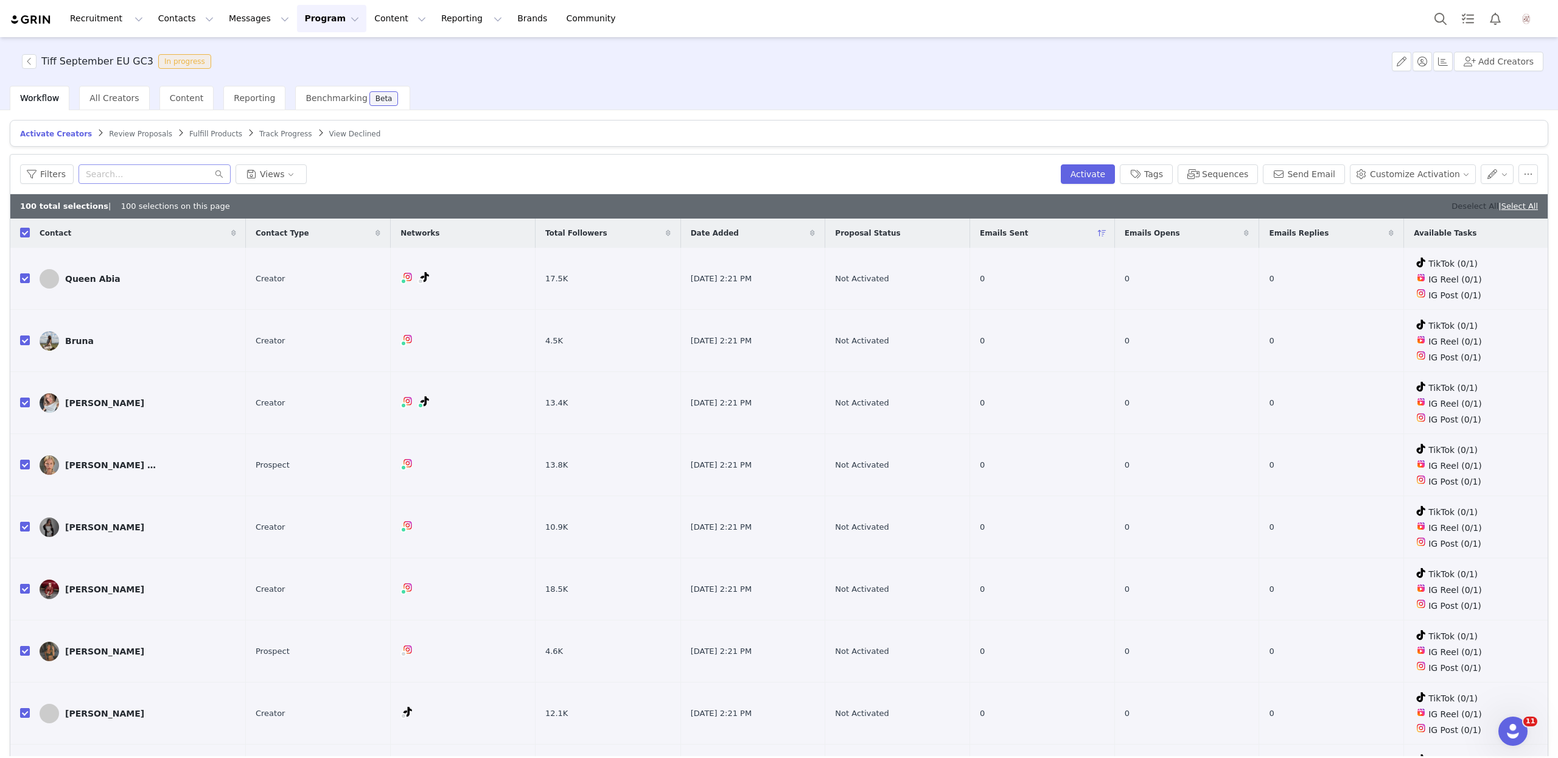
checkbox input "false"
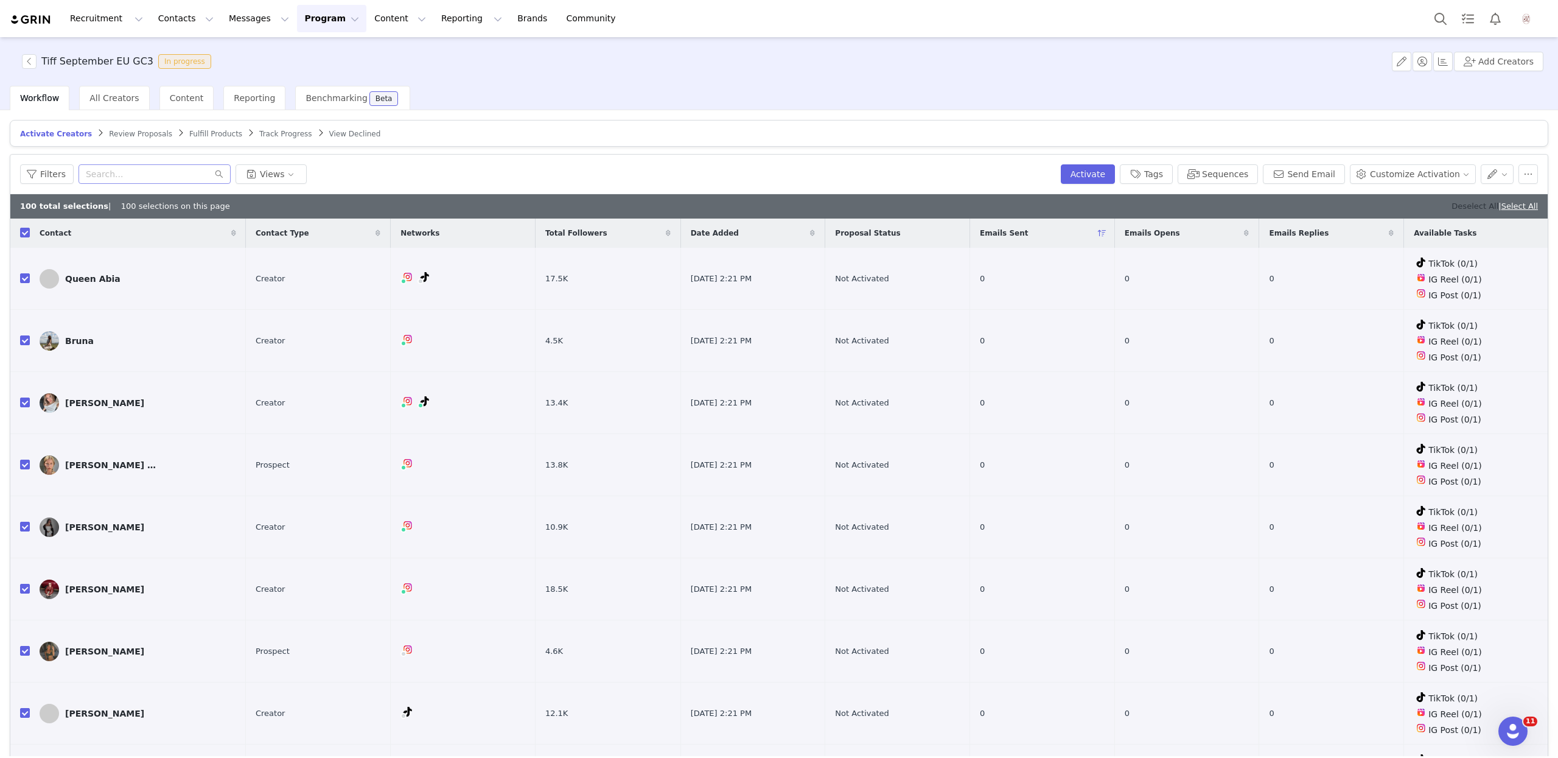
checkbox input "false"
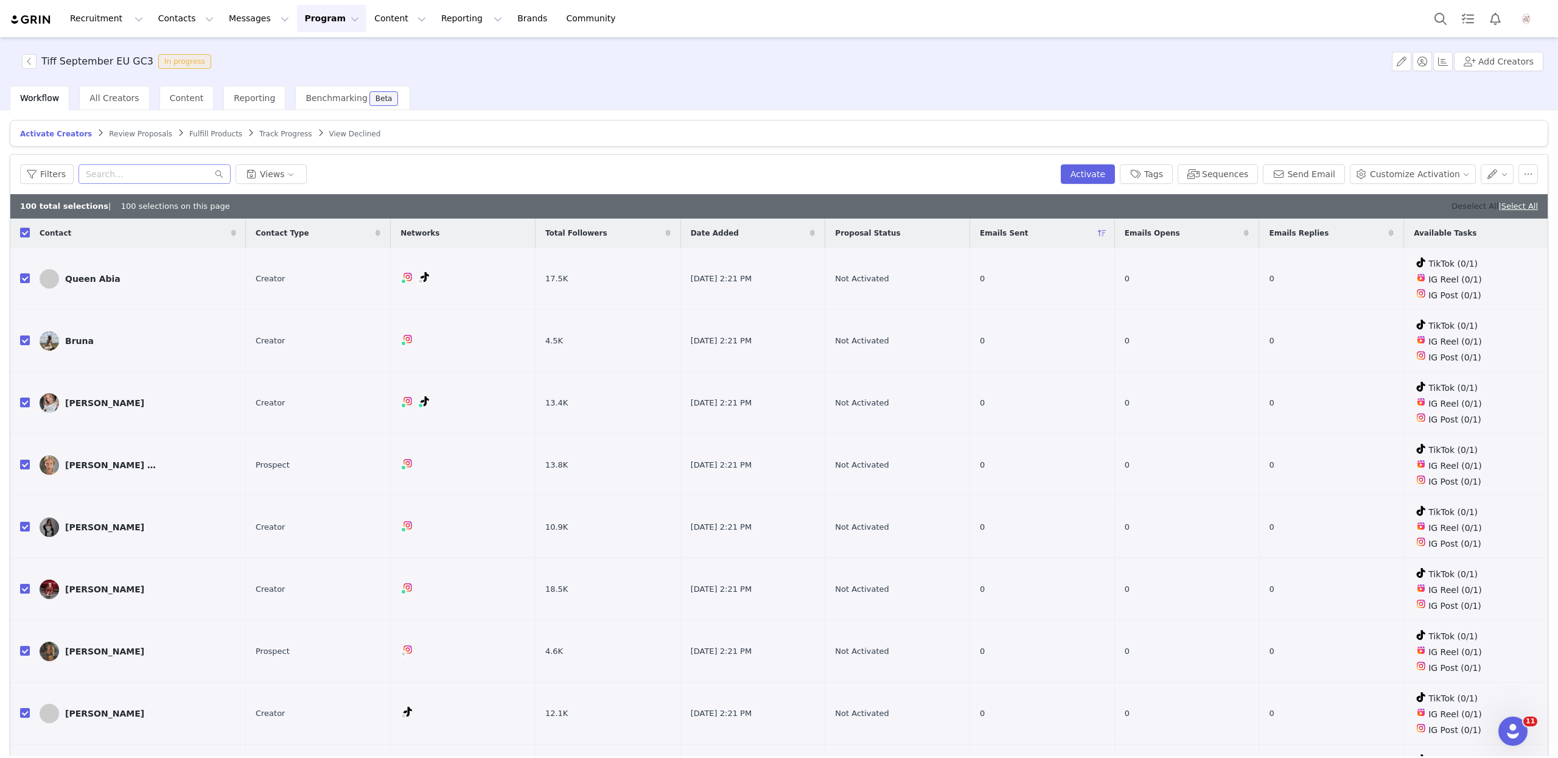
checkbox input "false"
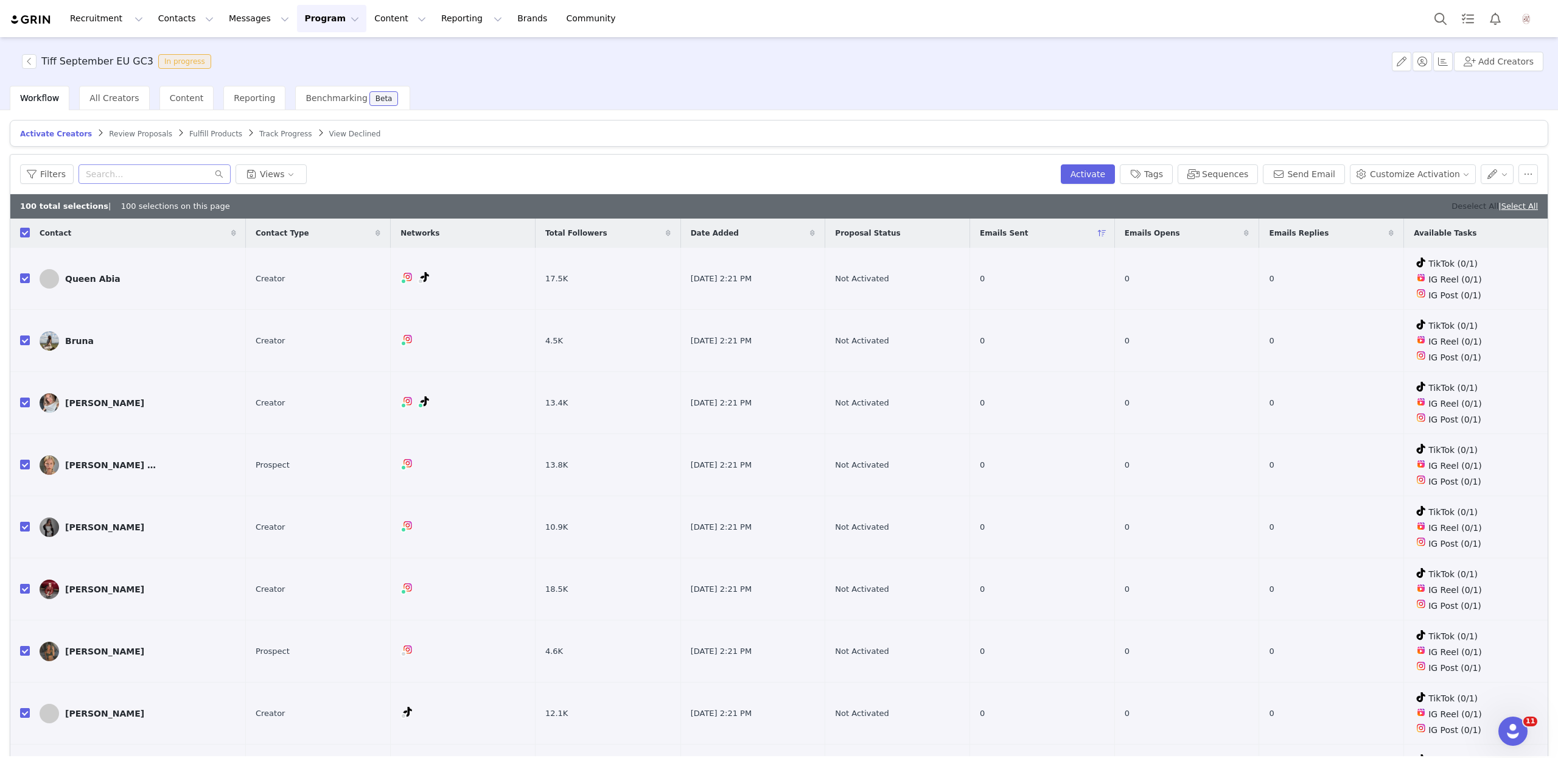
checkbox input "false"
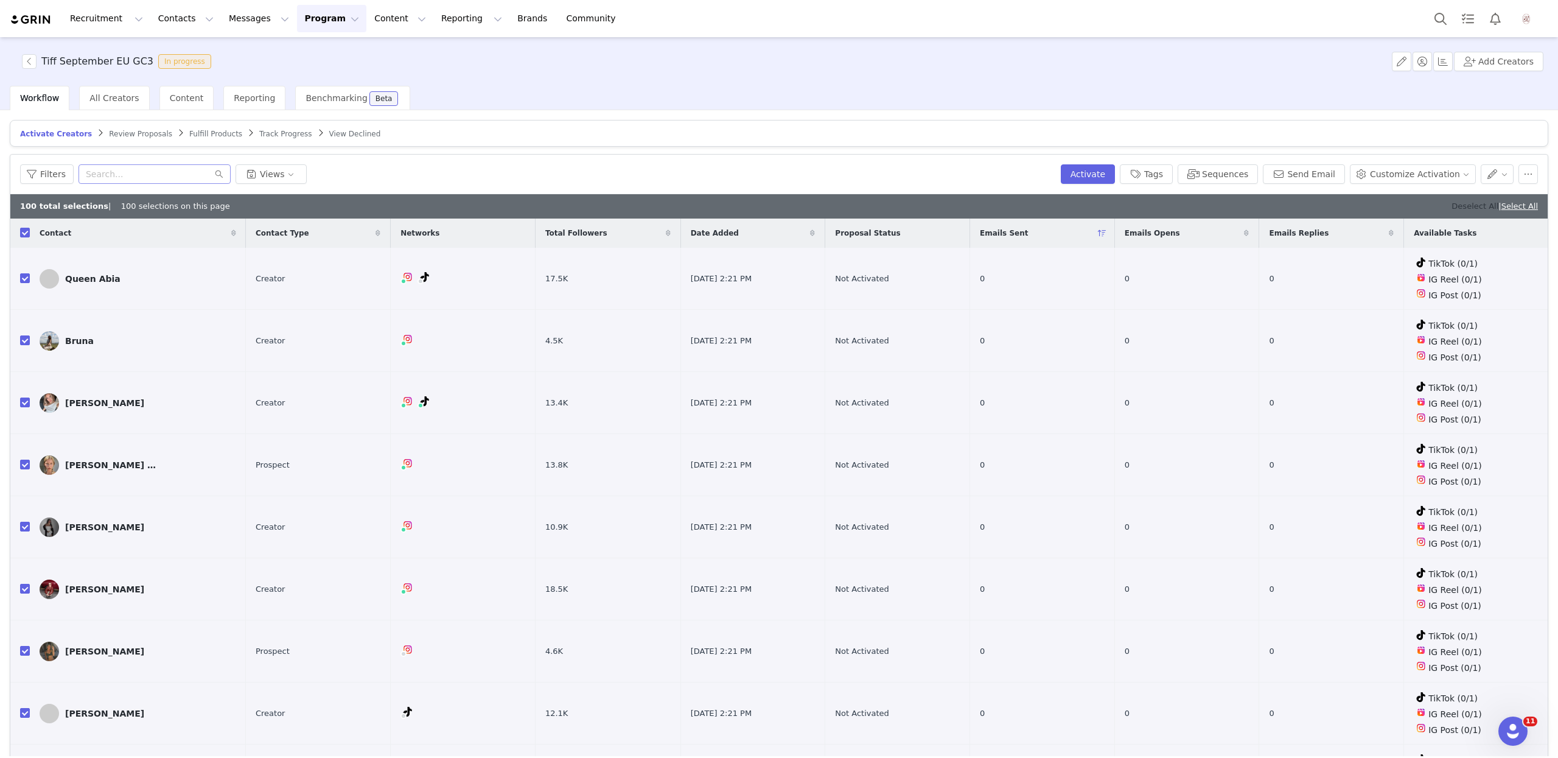
checkbox input "false"
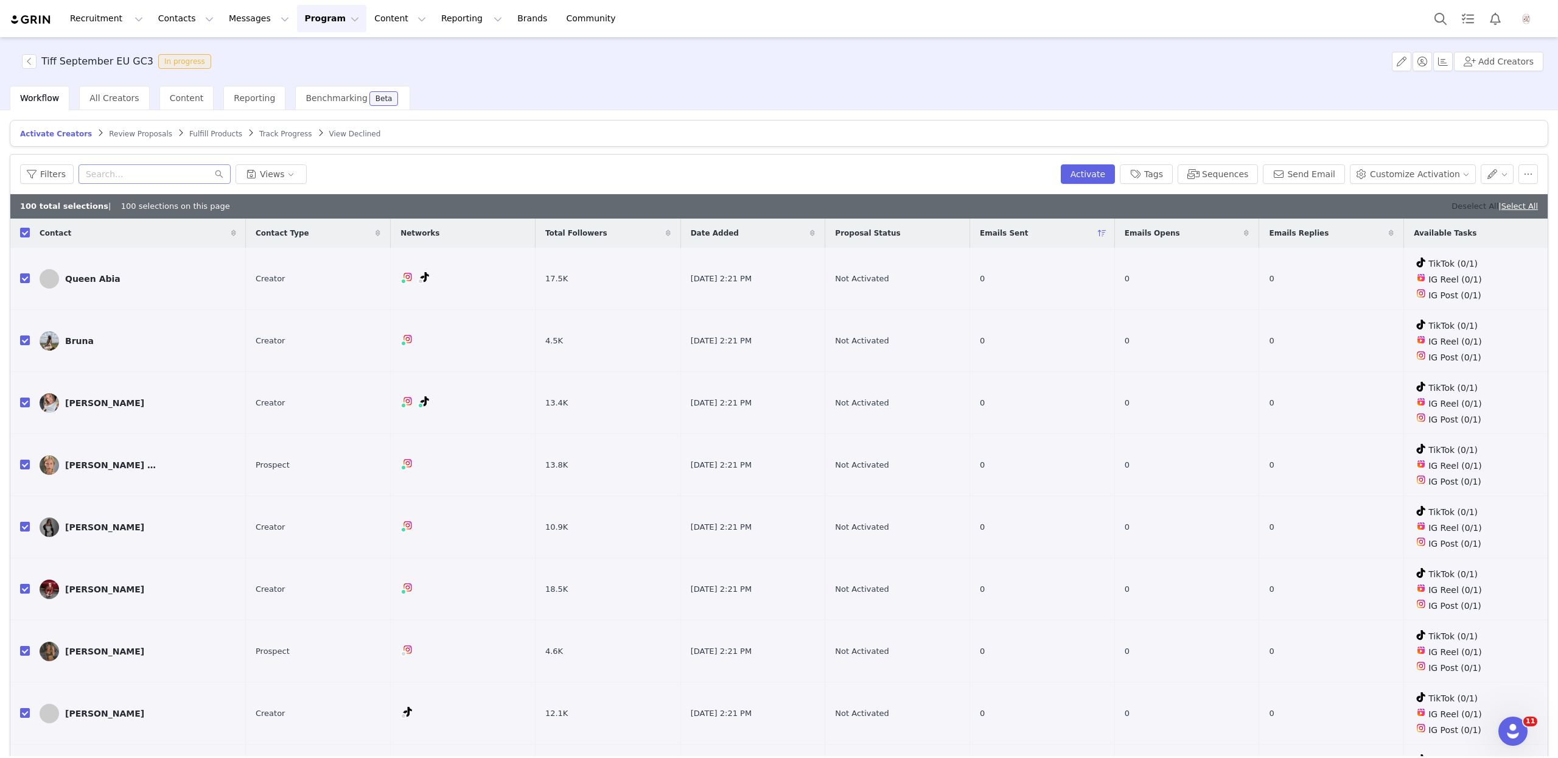
checkbox input "false"
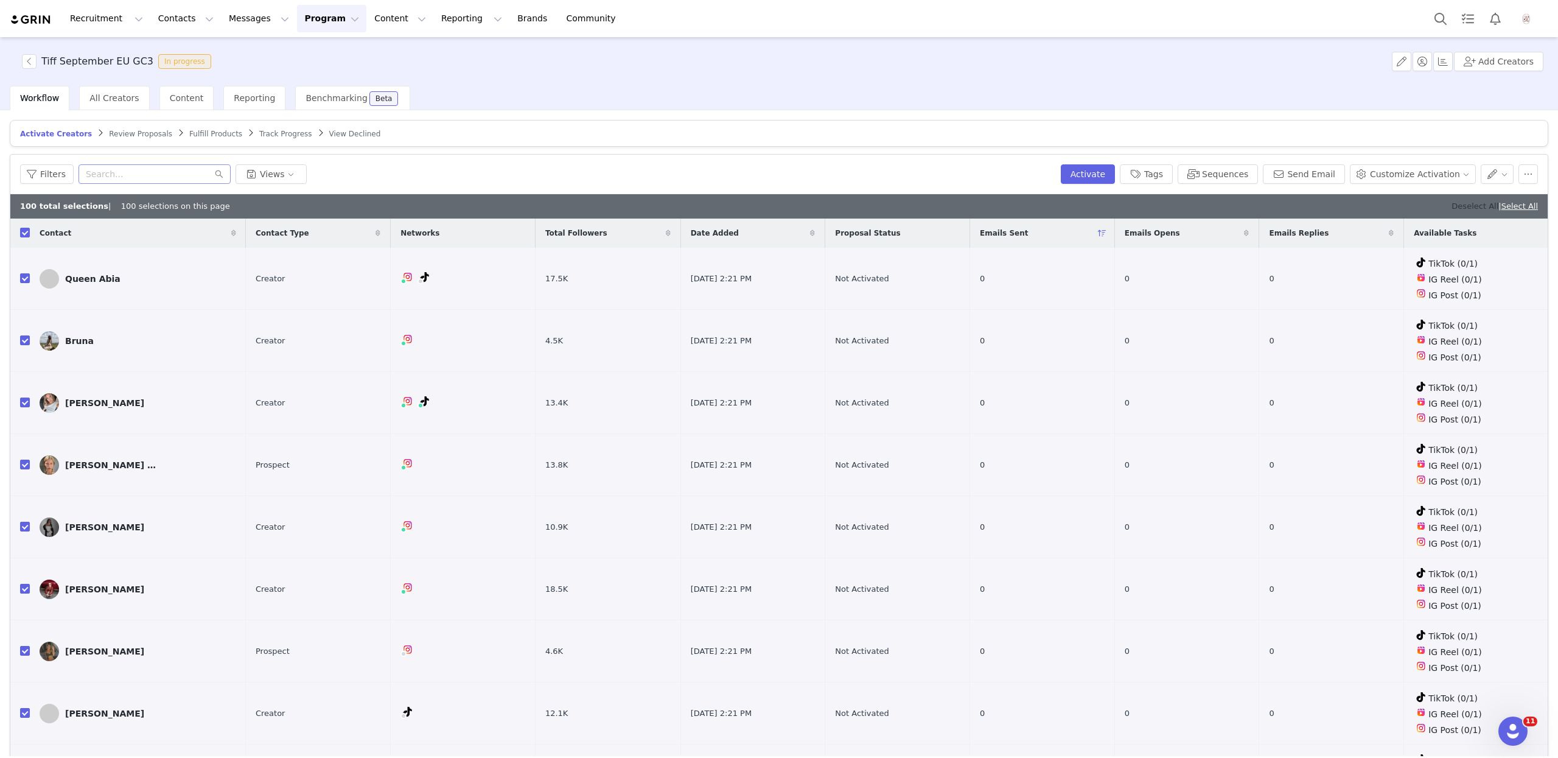
checkbox input "false"
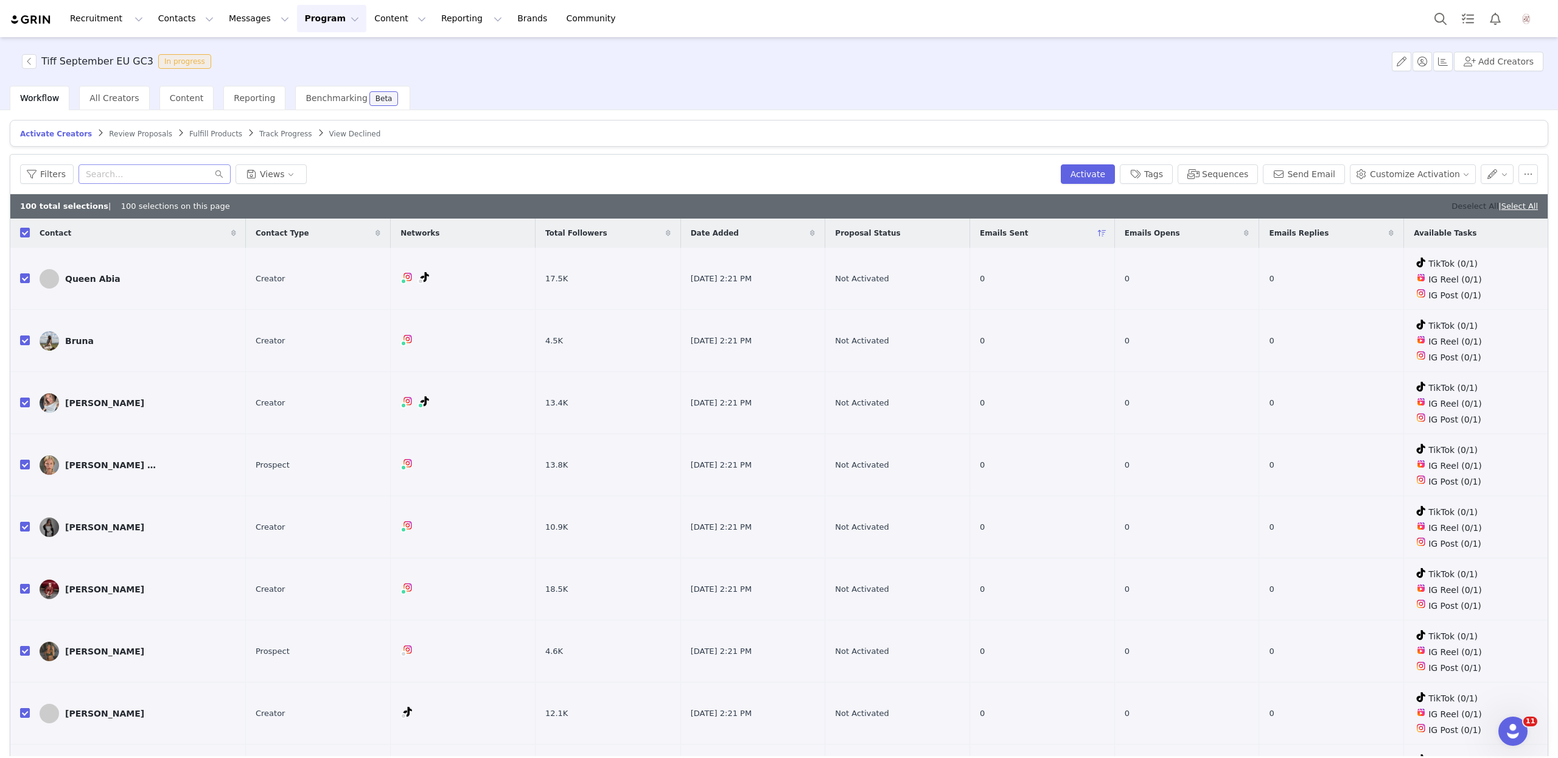
checkbox input "false"
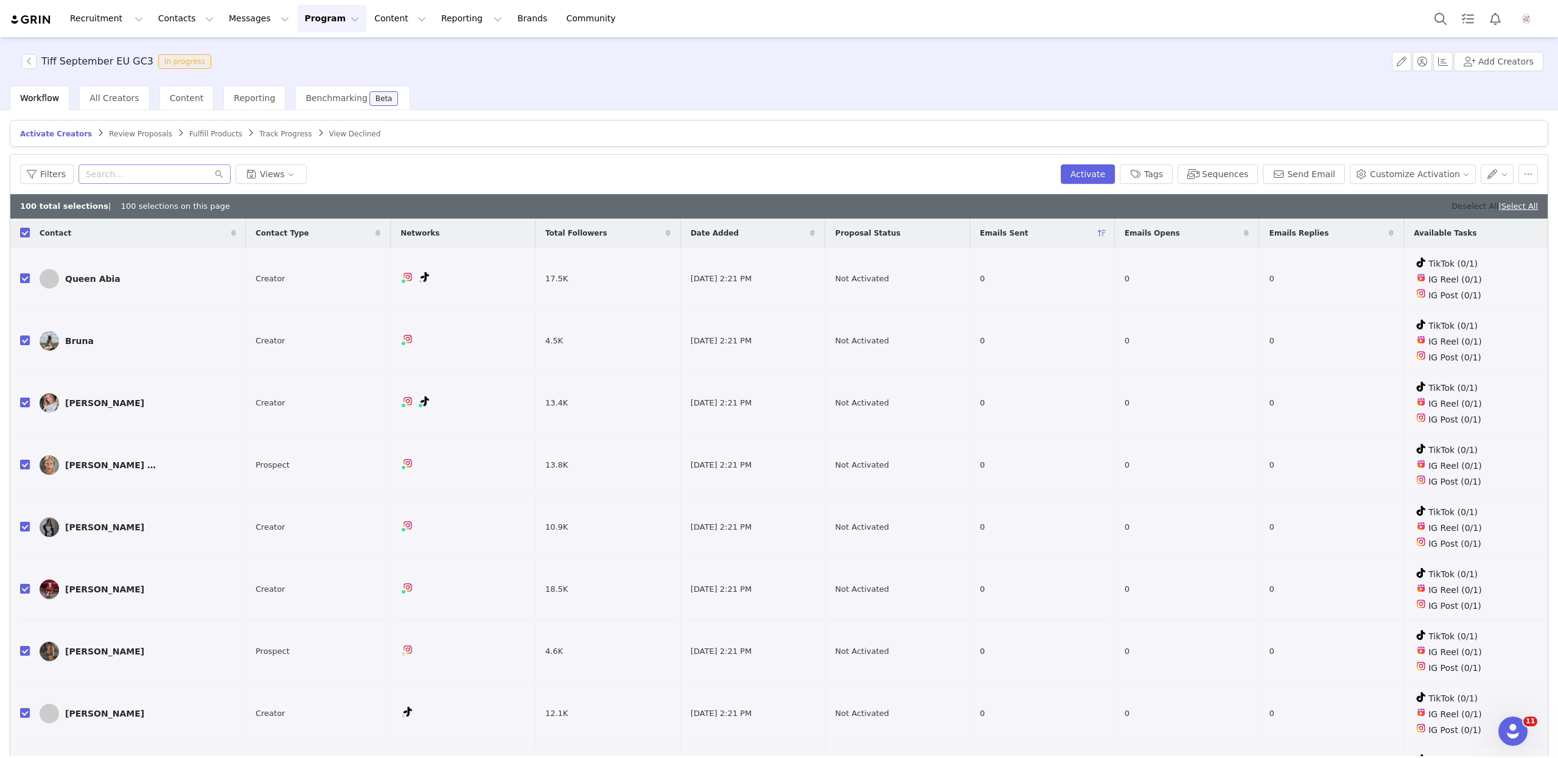
checkbox input "false"
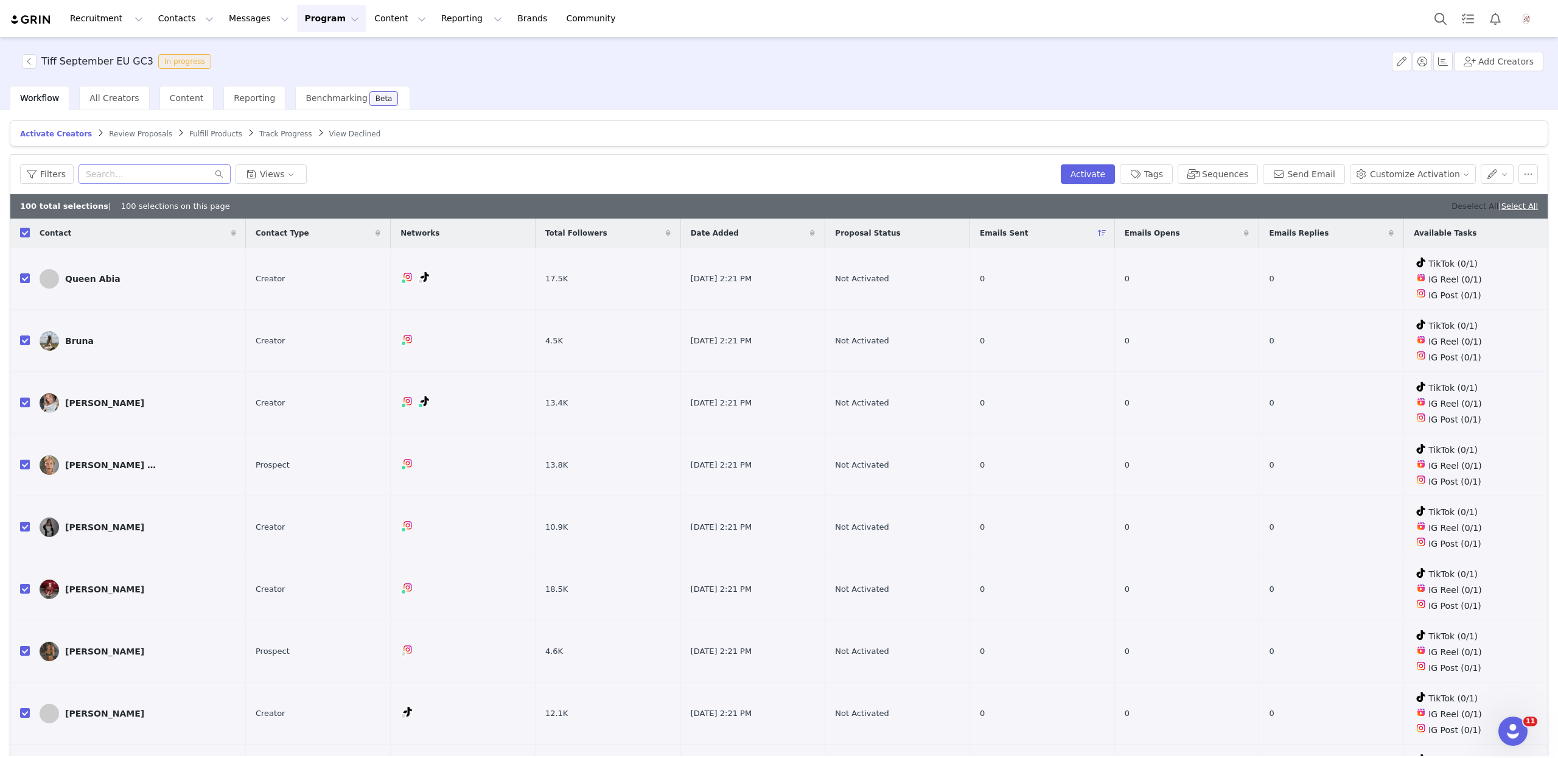
checkbox input "false"
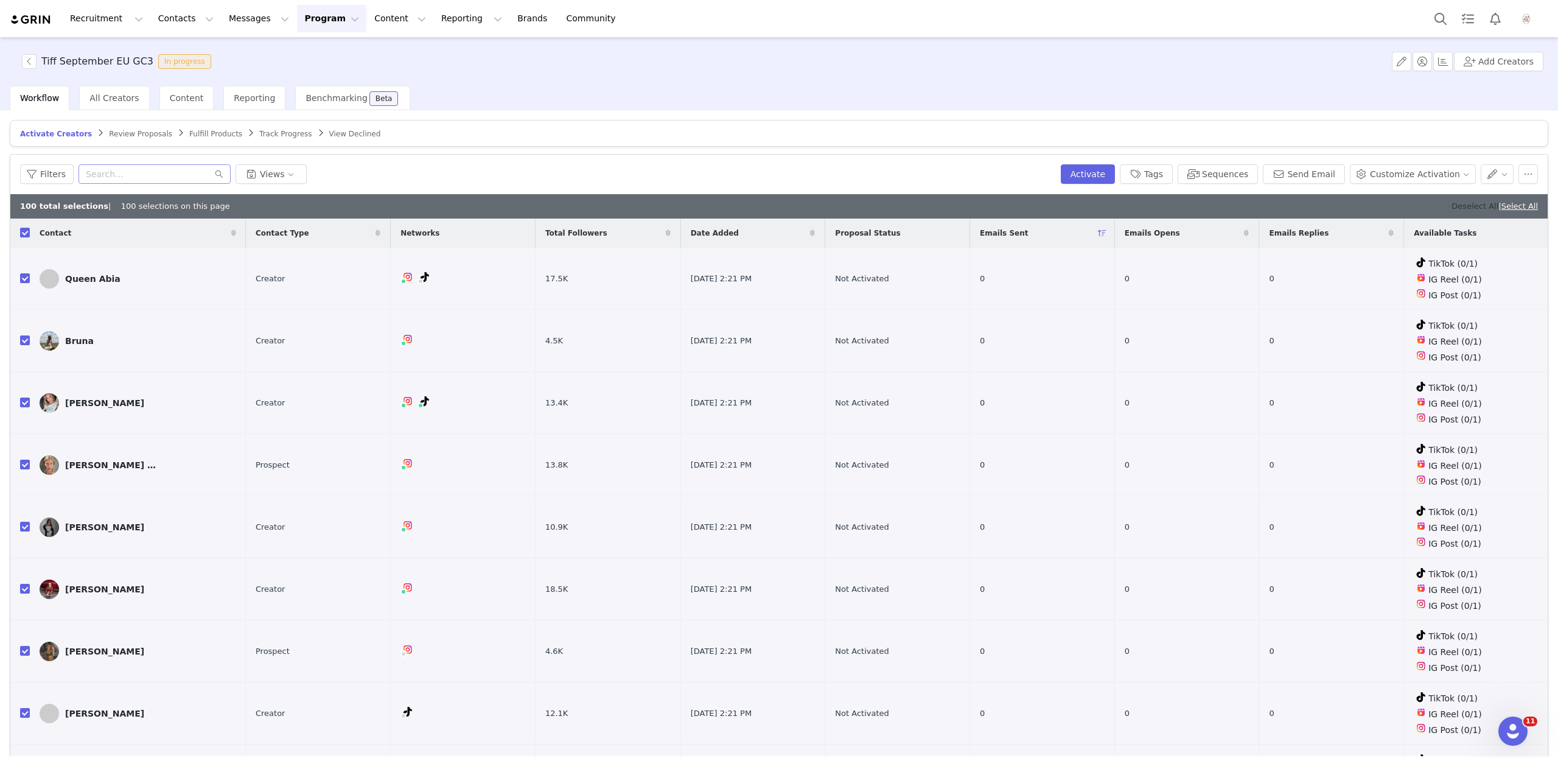
checkbox input "false"
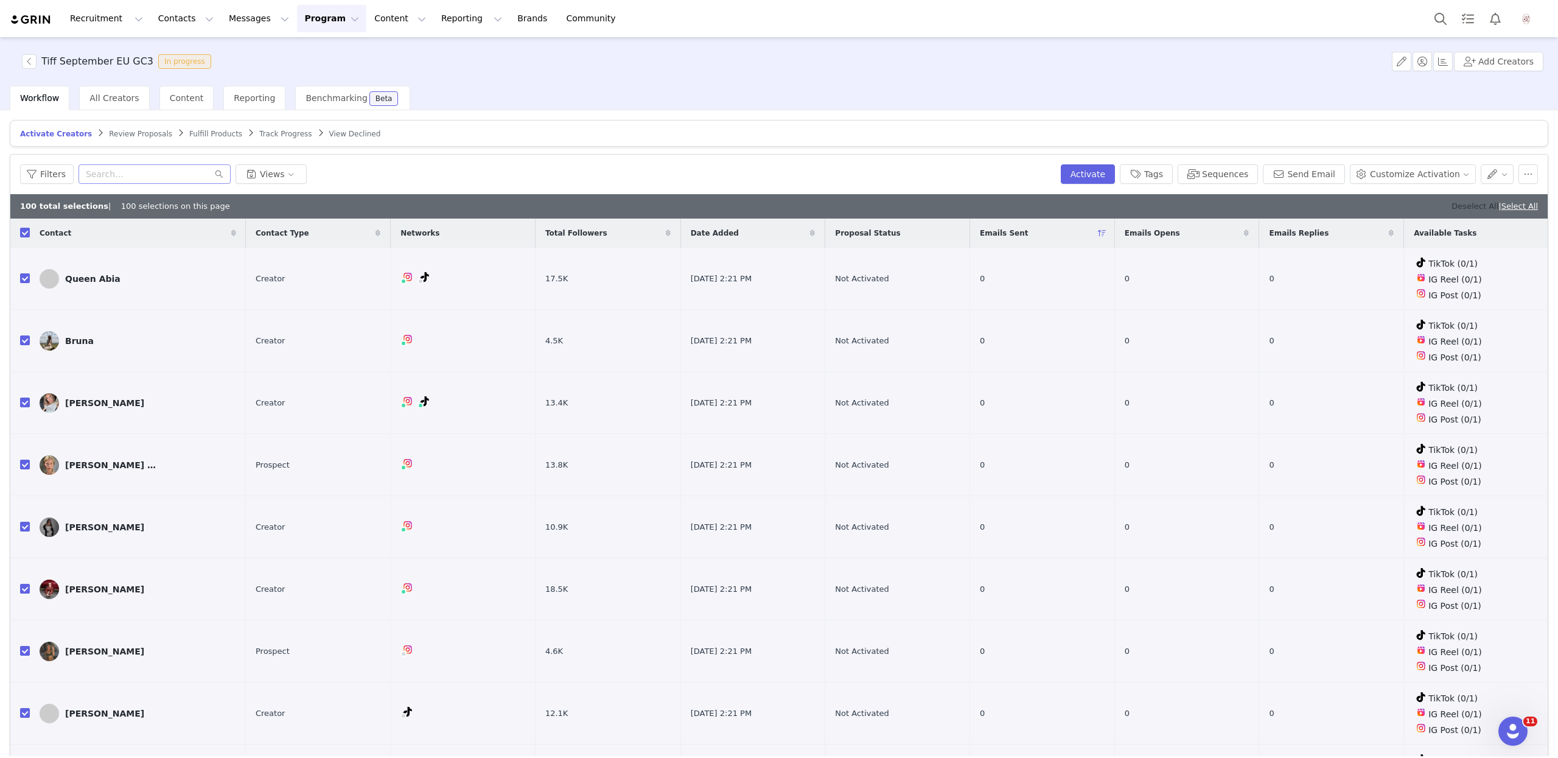
checkbox input "false"
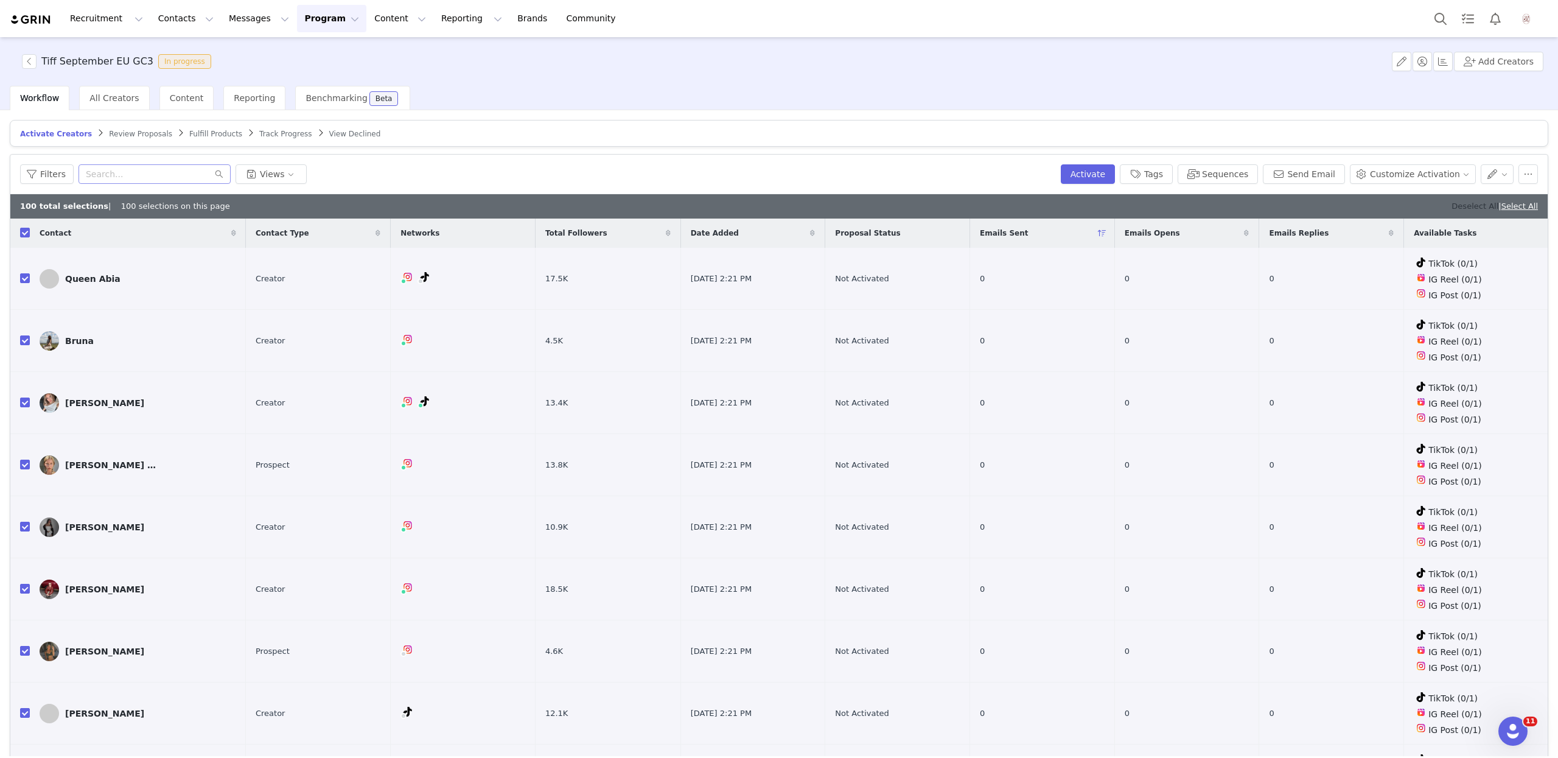
checkbox input "false"
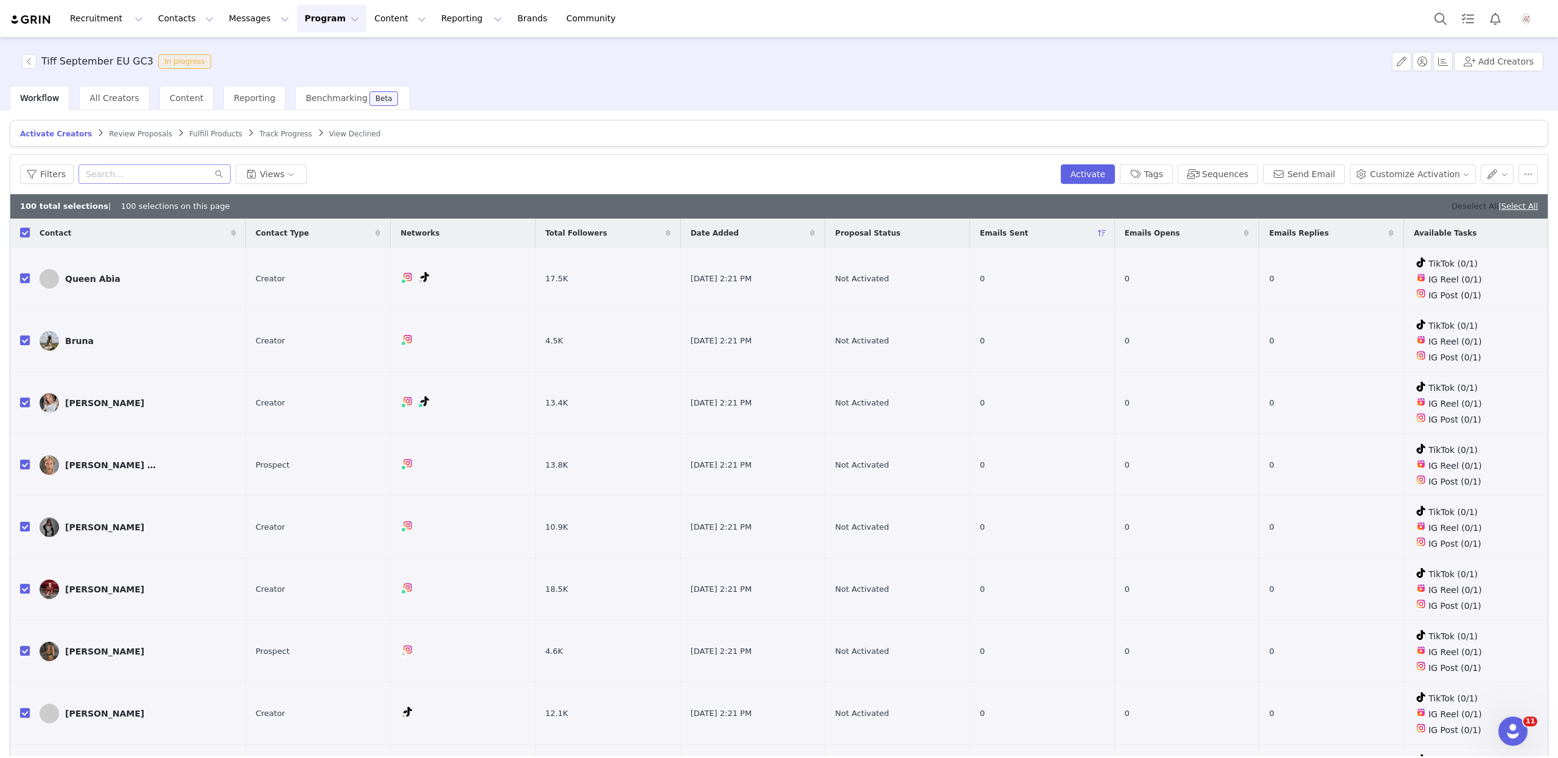
checkbox input "false"
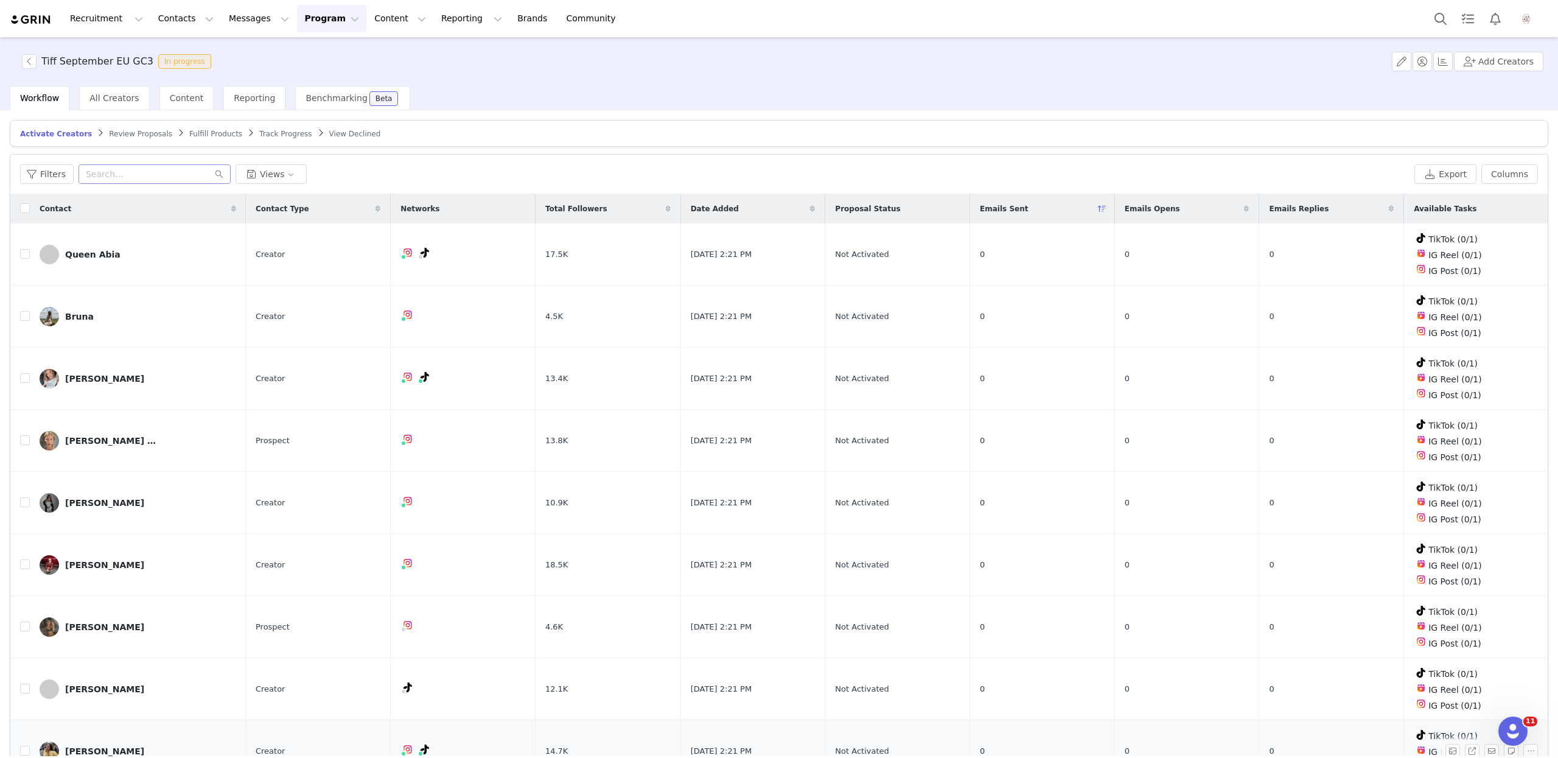
scroll to position [95, 0]
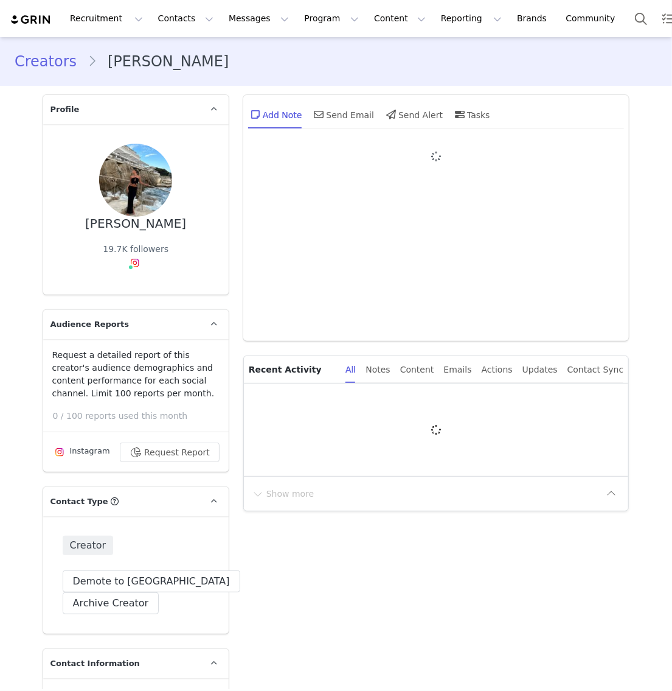
type input "+1 (United States)"
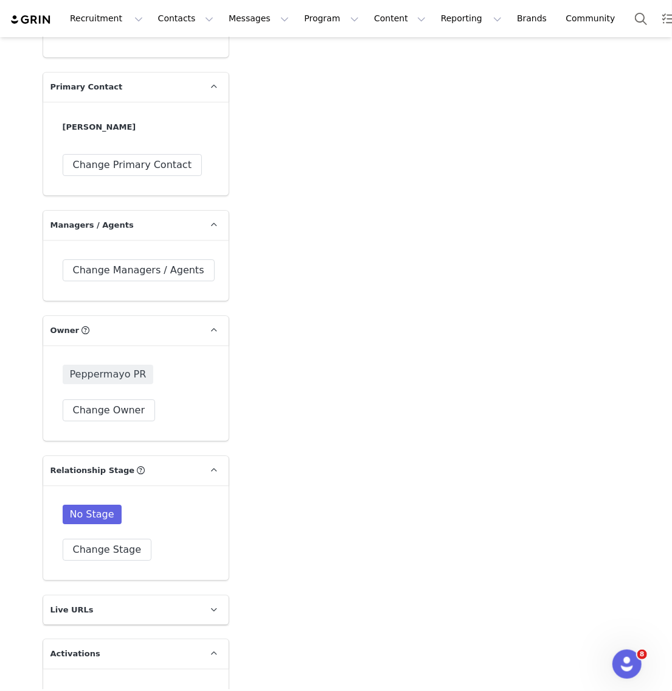
scroll to position [2181, 0]
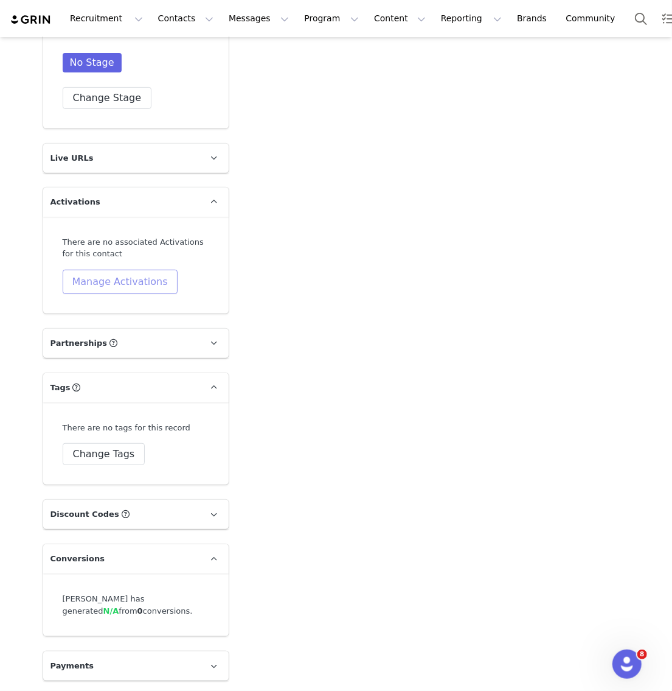
click at [124, 278] on button "Manage Activations" at bounding box center [120, 282] width 115 height 24
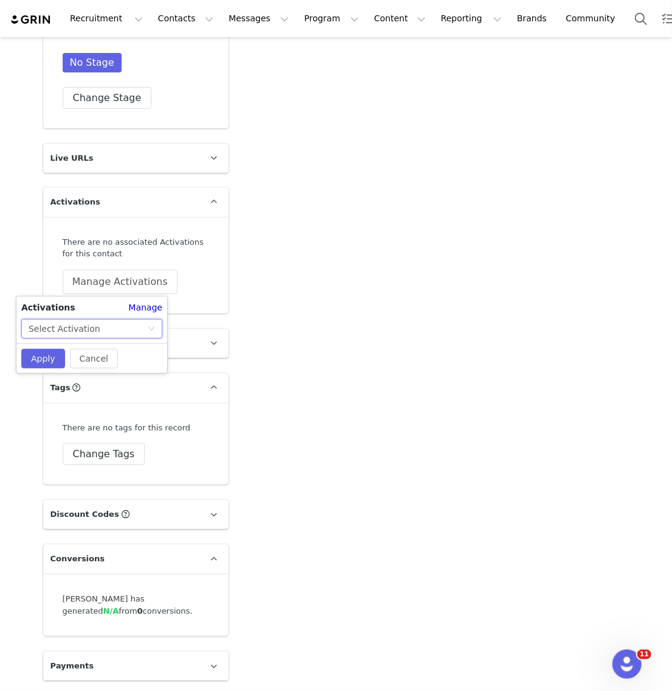
click at [118, 323] on div "Select Activation" at bounding box center [88, 328] width 119 height 18
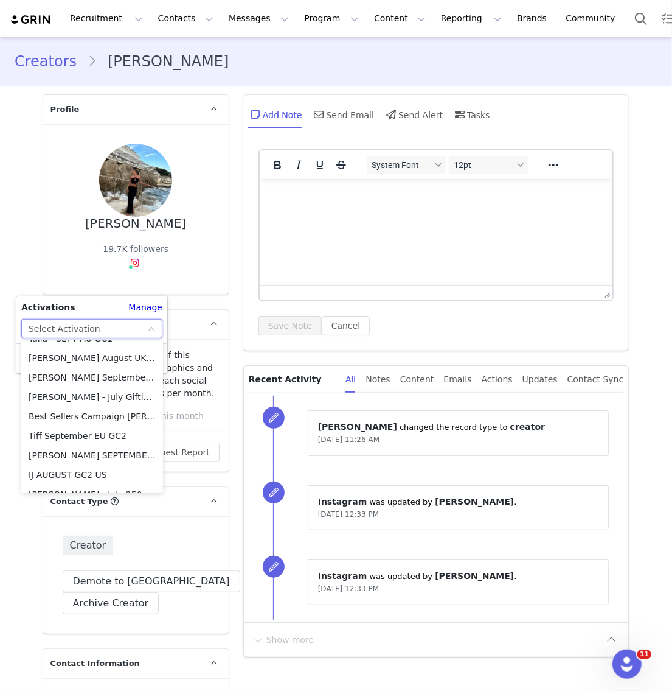
scroll to position [641, 0]
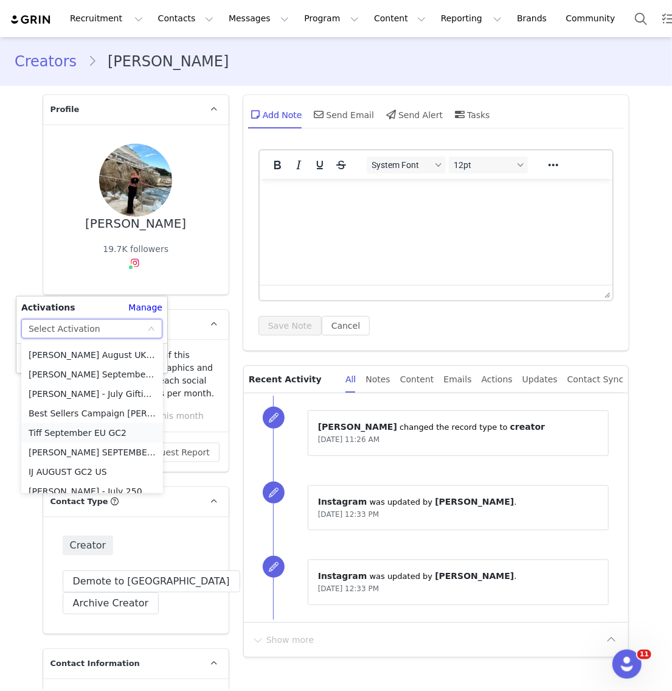
click at [95, 427] on li "Tiff September EU GC2" at bounding box center [92, 432] width 142 height 19
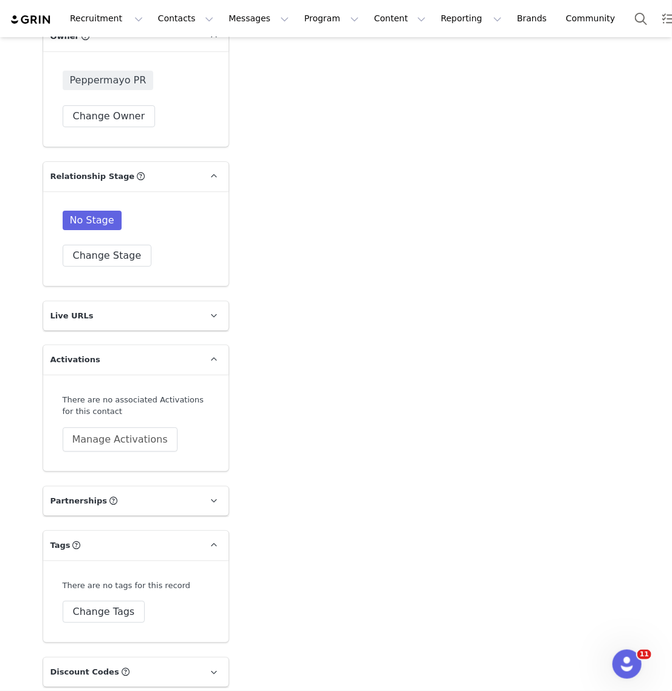
scroll to position [2029, 0]
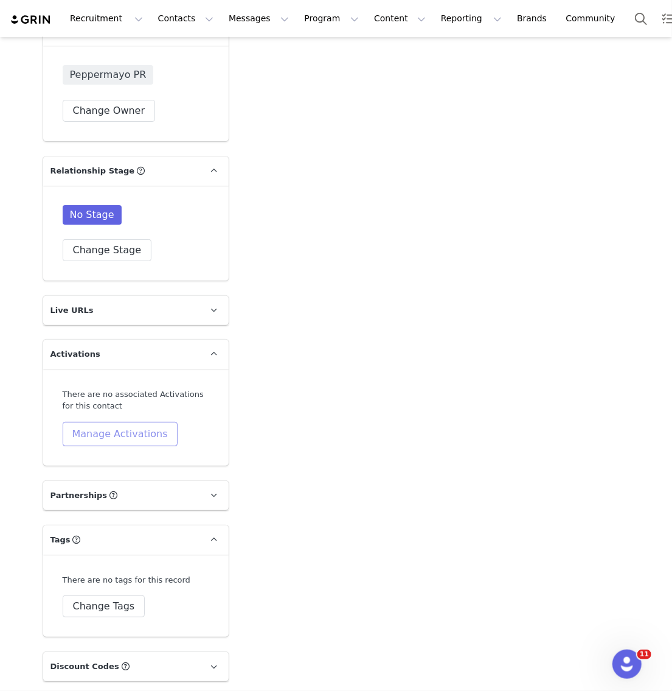
click at [121, 425] on button "Manage Activations" at bounding box center [120, 434] width 115 height 24
click at [122, 431] on button "Manage Activations" at bounding box center [120, 434] width 115 height 24
click at [46, 495] on div "Cancel Apply" at bounding box center [91, 510] width 151 height 30
click at [46, 503] on button "Apply" at bounding box center [43, 509] width 44 height 19
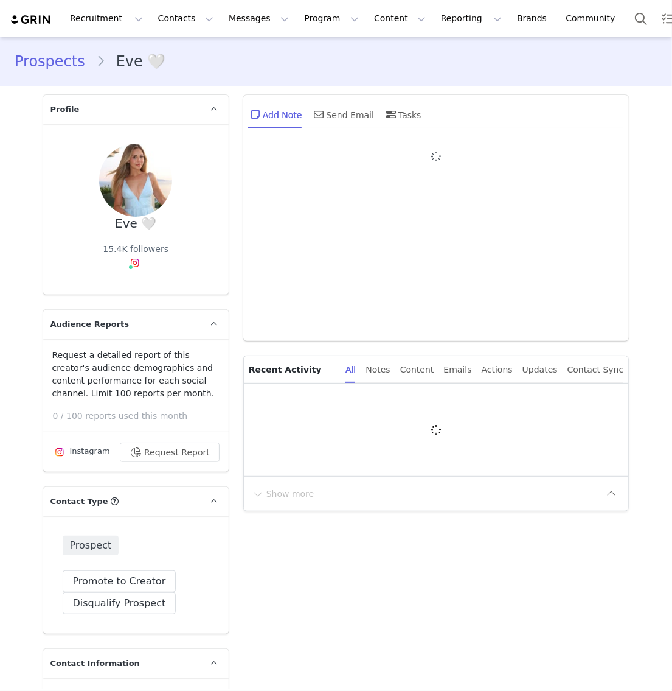
type input "+1 (United States)"
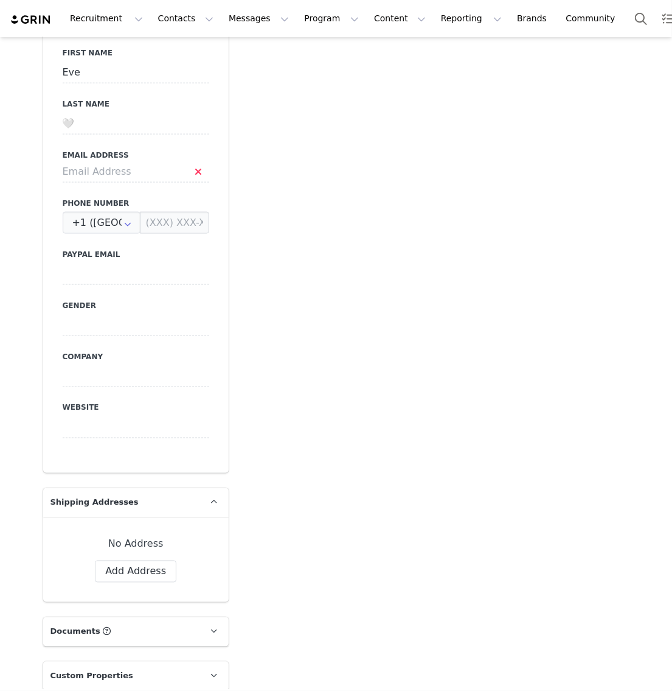
scroll to position [200, 0]
